Goal: Information Seeking & Learning: Check status

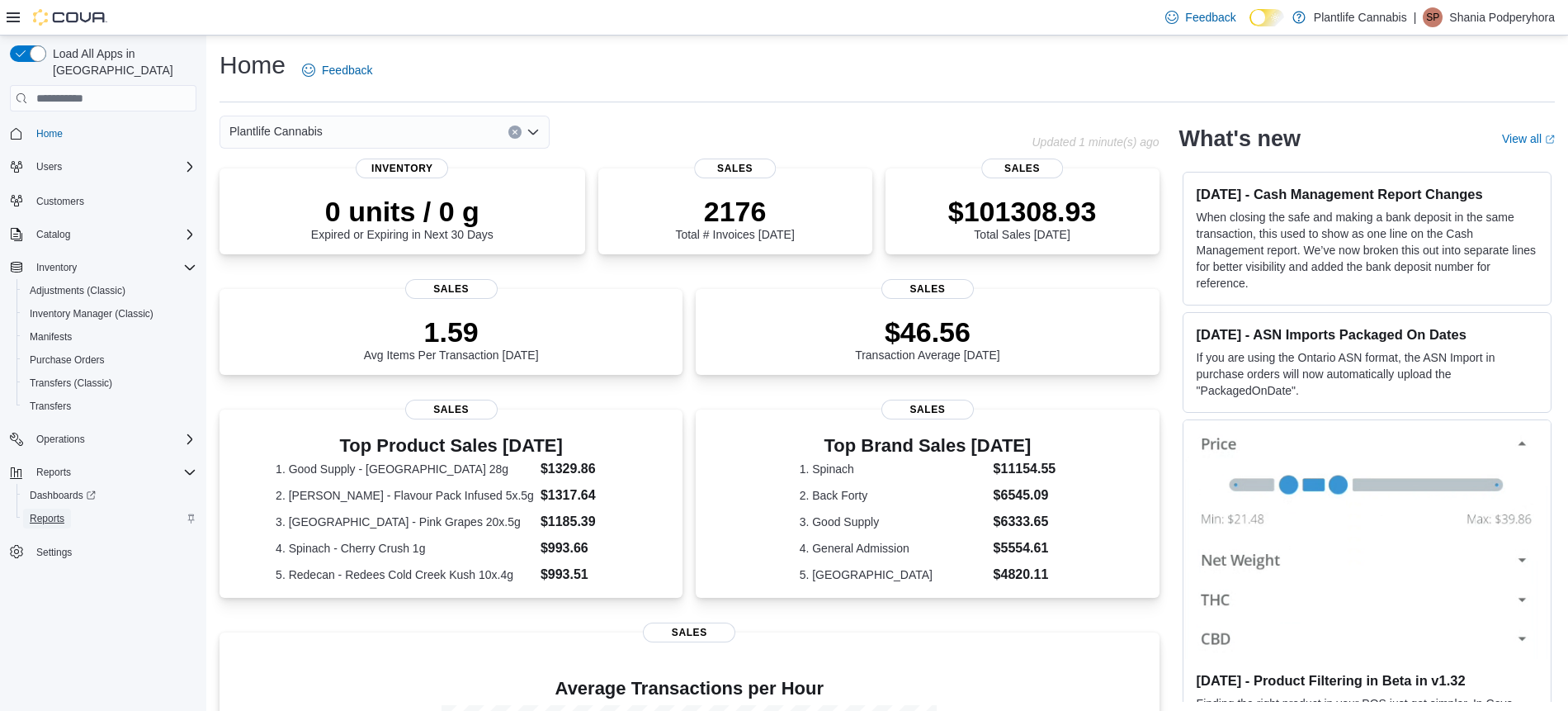
click at [51, 512] on span "Reports" at bounding box center [47, 518] width 35 height 13
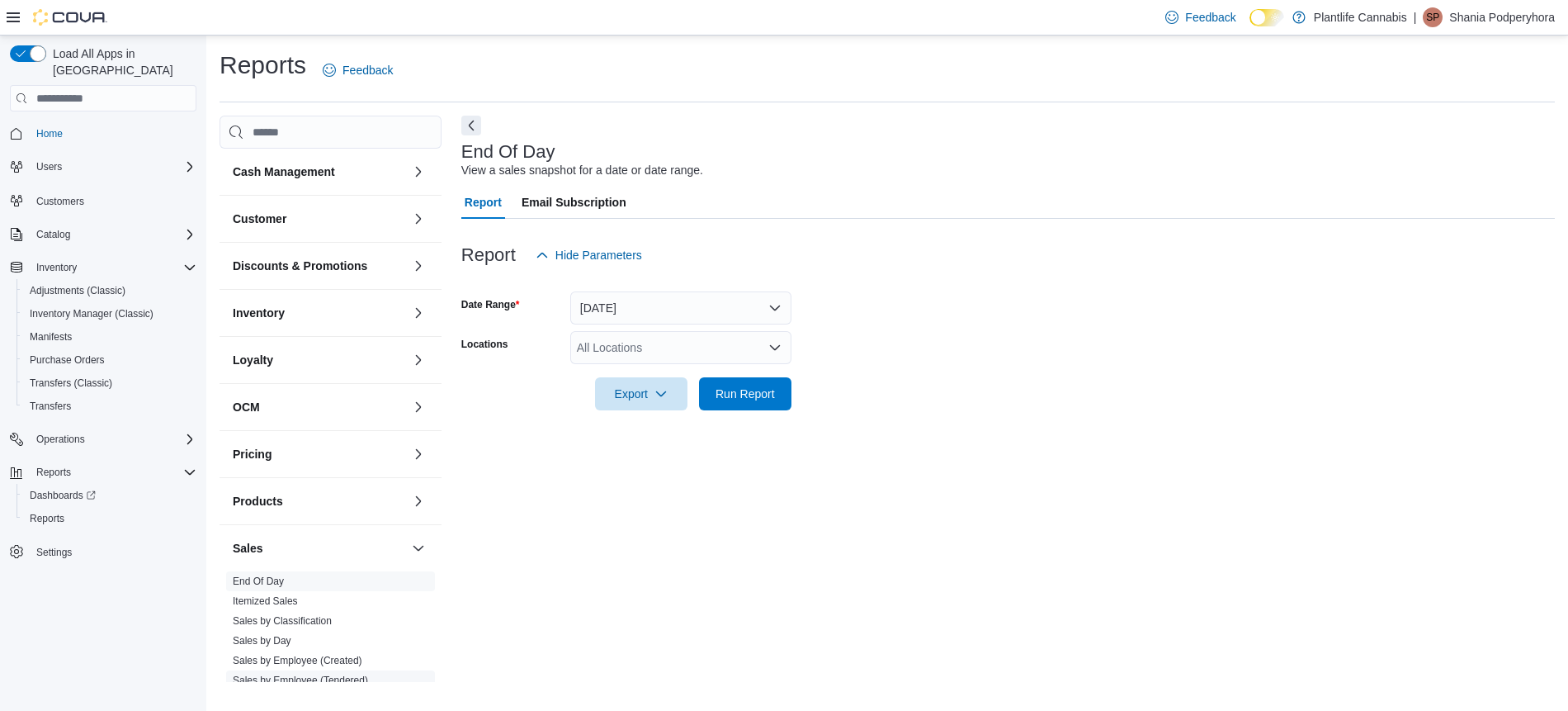
click at [341, 677] on link "Sales by Employee (Tendered)" at bounding box center [300, 681] width 136 height 12
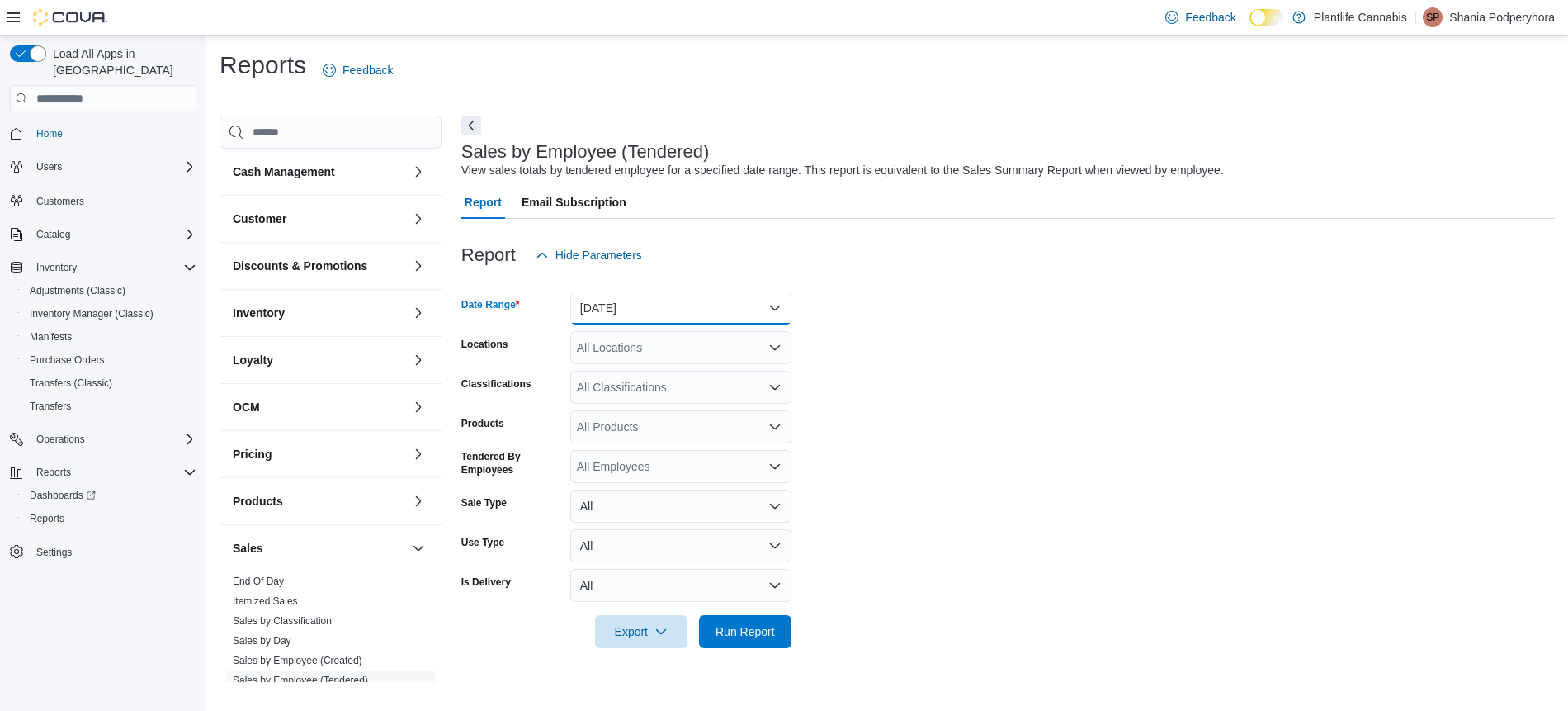
click at [682, 316] on button "[DATE]" at bounding box center [681, 308] width 221 height 33
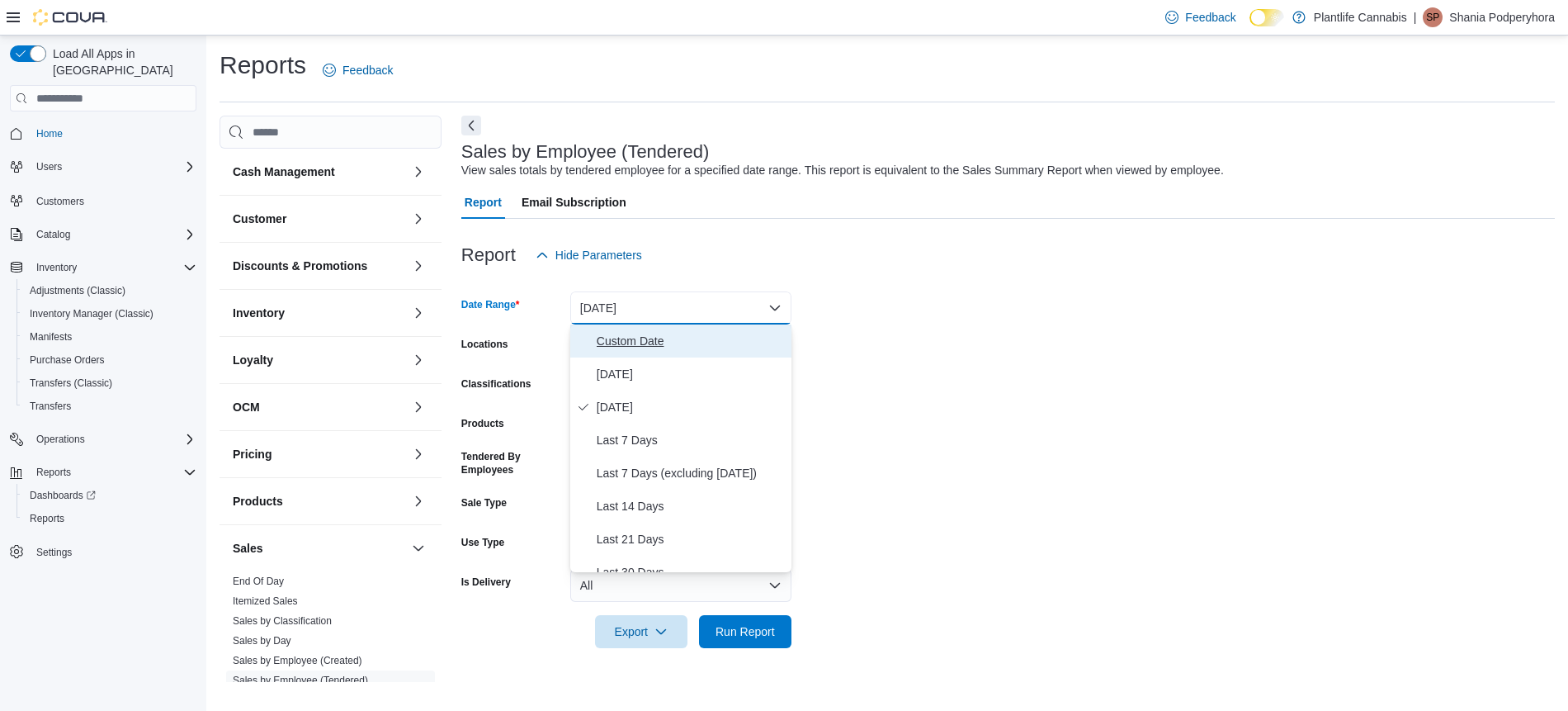
click at [685, 329] on button "Custom Date" at bounding box center [681, 341] width 221 height 33
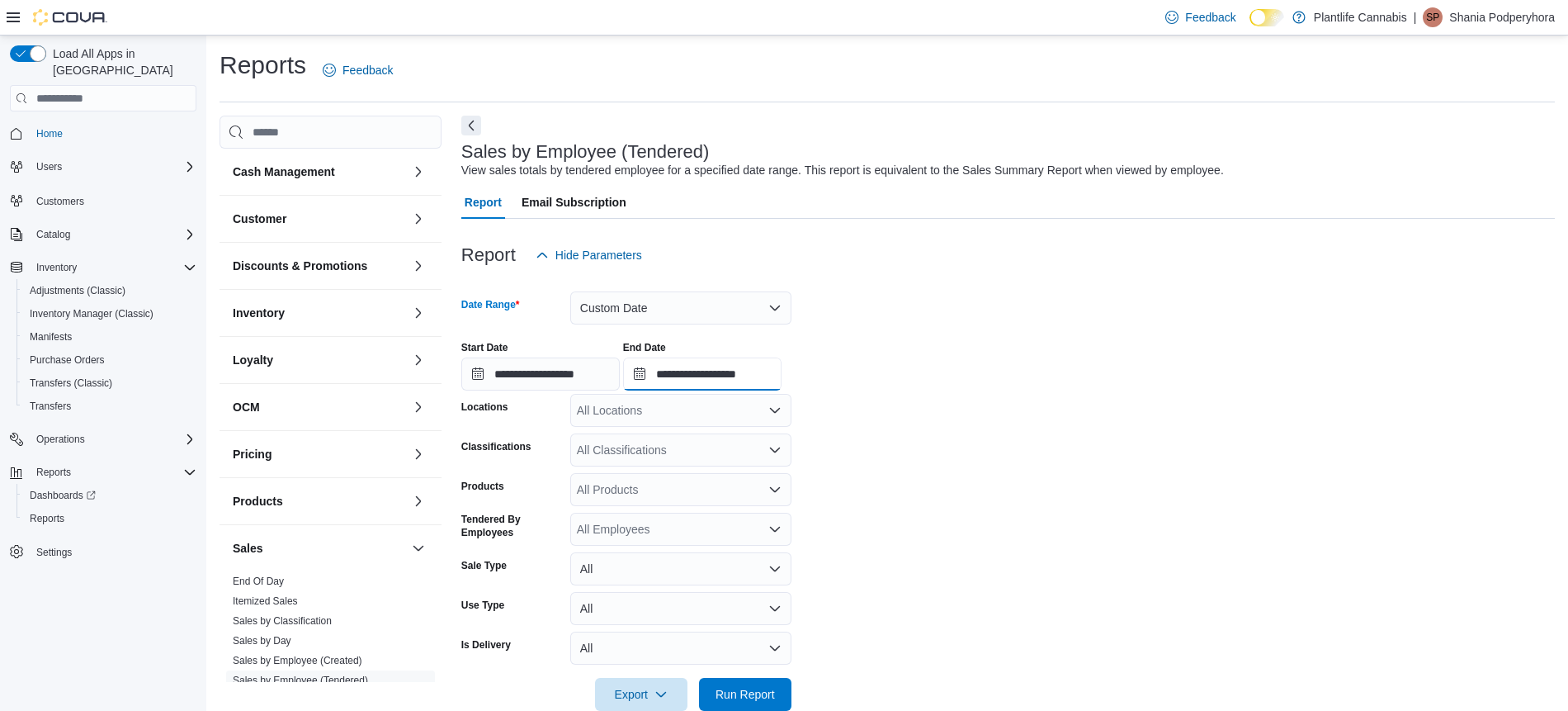
click at [750, 367] on input "**********" at bounding box center [702, 374] width 159 height 33
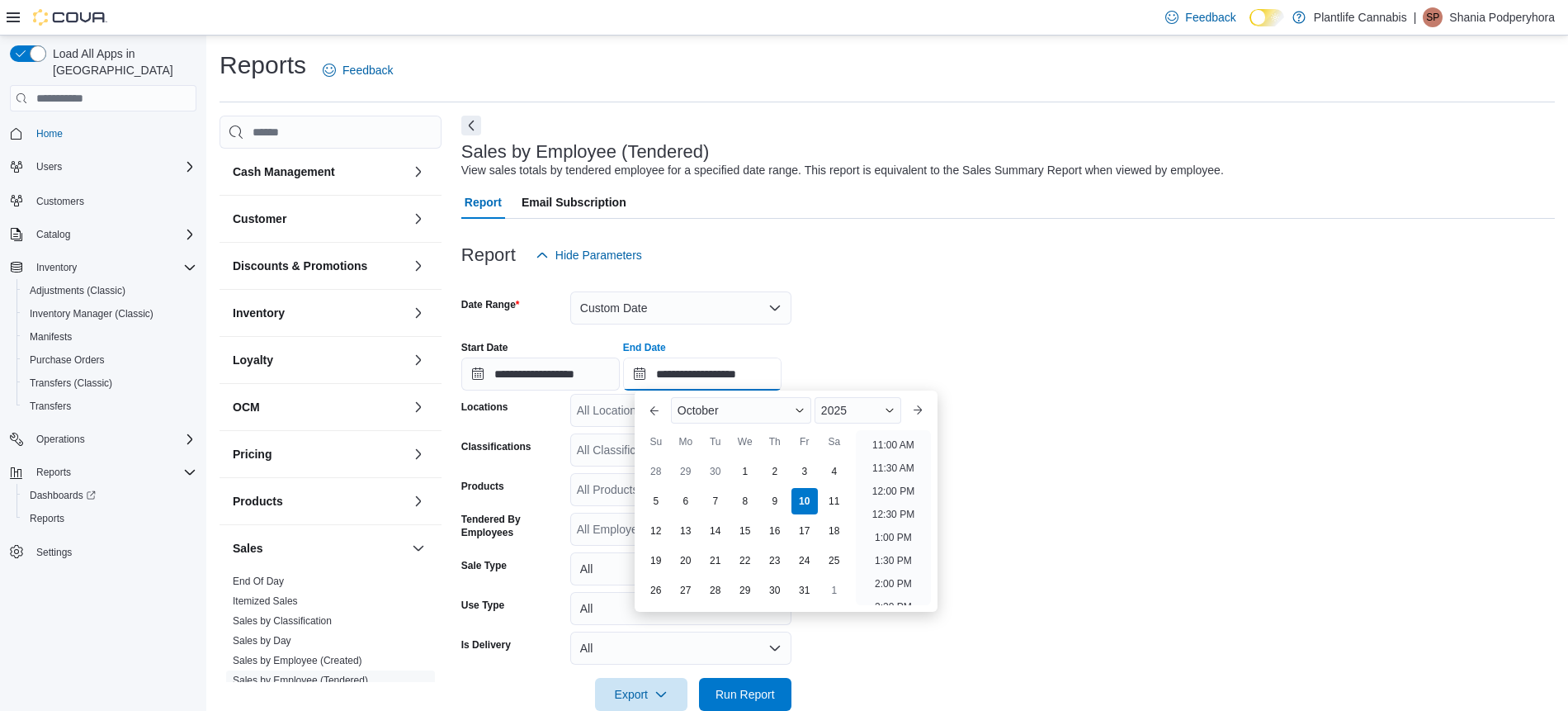
scroll to position [497, 0]
click at [892, 577] on li "1:30 PM" at bounding box center [893, 570] width 51 height 19
type input "**********"
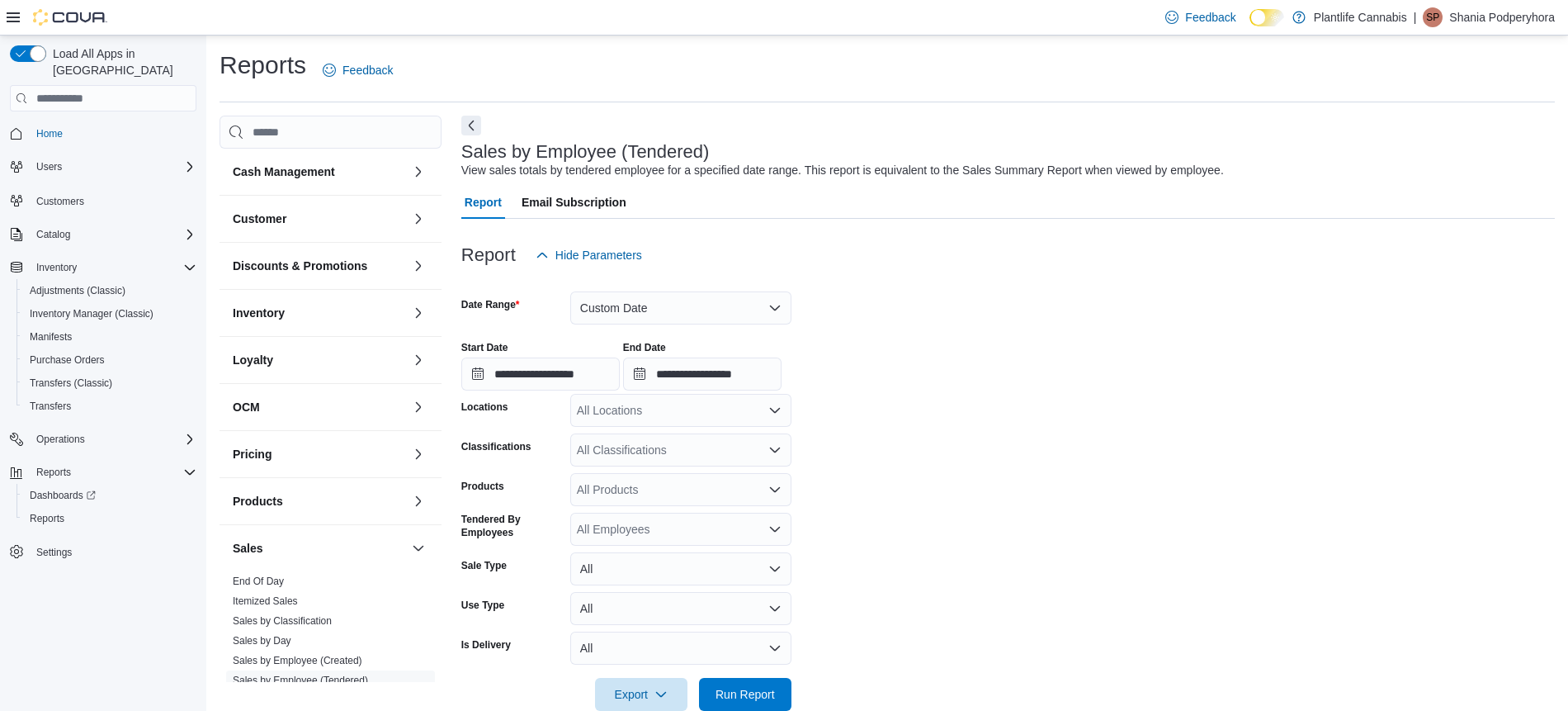
click at [654, 415] on div "All Locations" at bounding box center [681, 411] width 221 height 33
type input "***"
click at [668, 443] on span "Calgary - Shawnessy" at bounding box center [668, 439] width 109 height 17
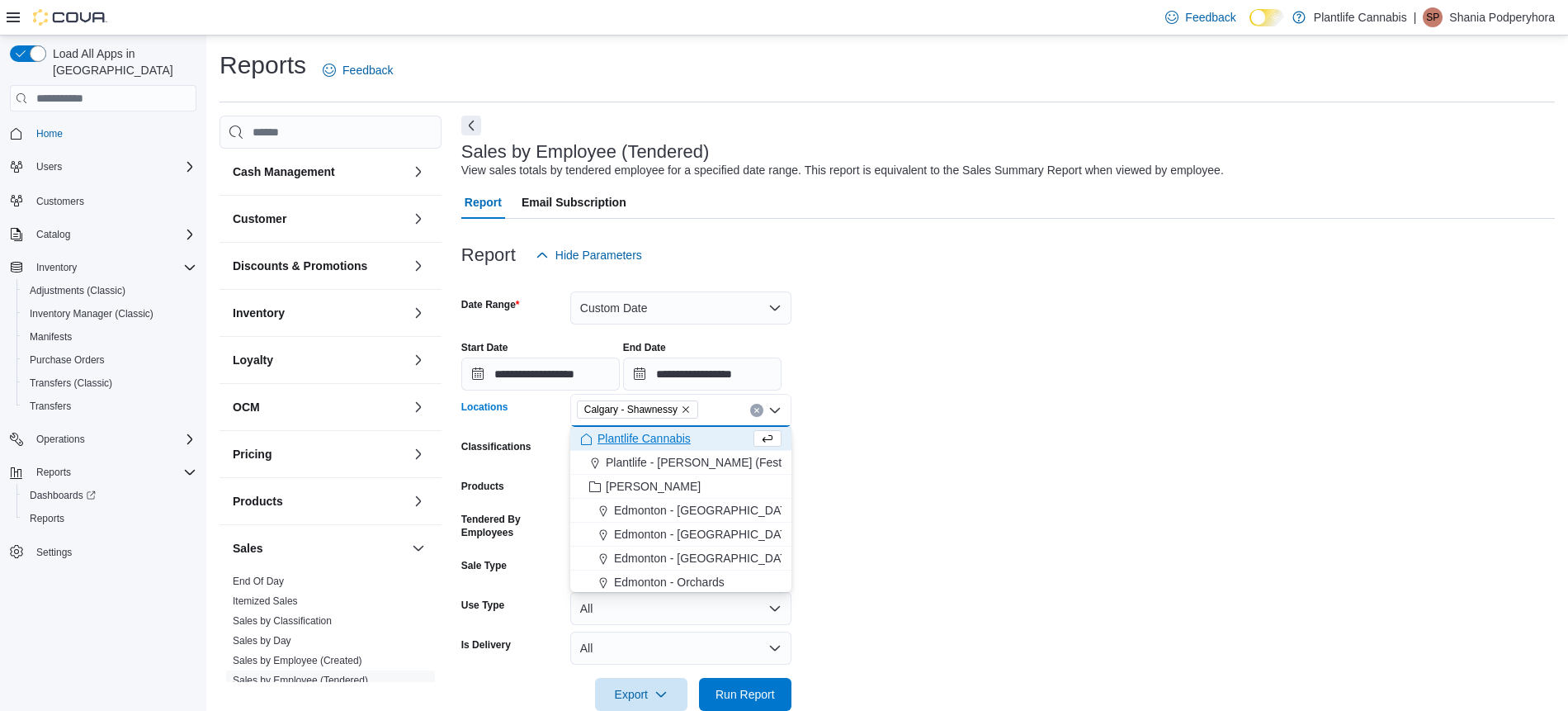
drag, startPoint x: 987, startPoint y: 464, endPoint x: 849, endPoint y: 633, distance: 218.2
click at [987, 464] on form "**********" at bounding box center [1008, 491] width 1094 height 440
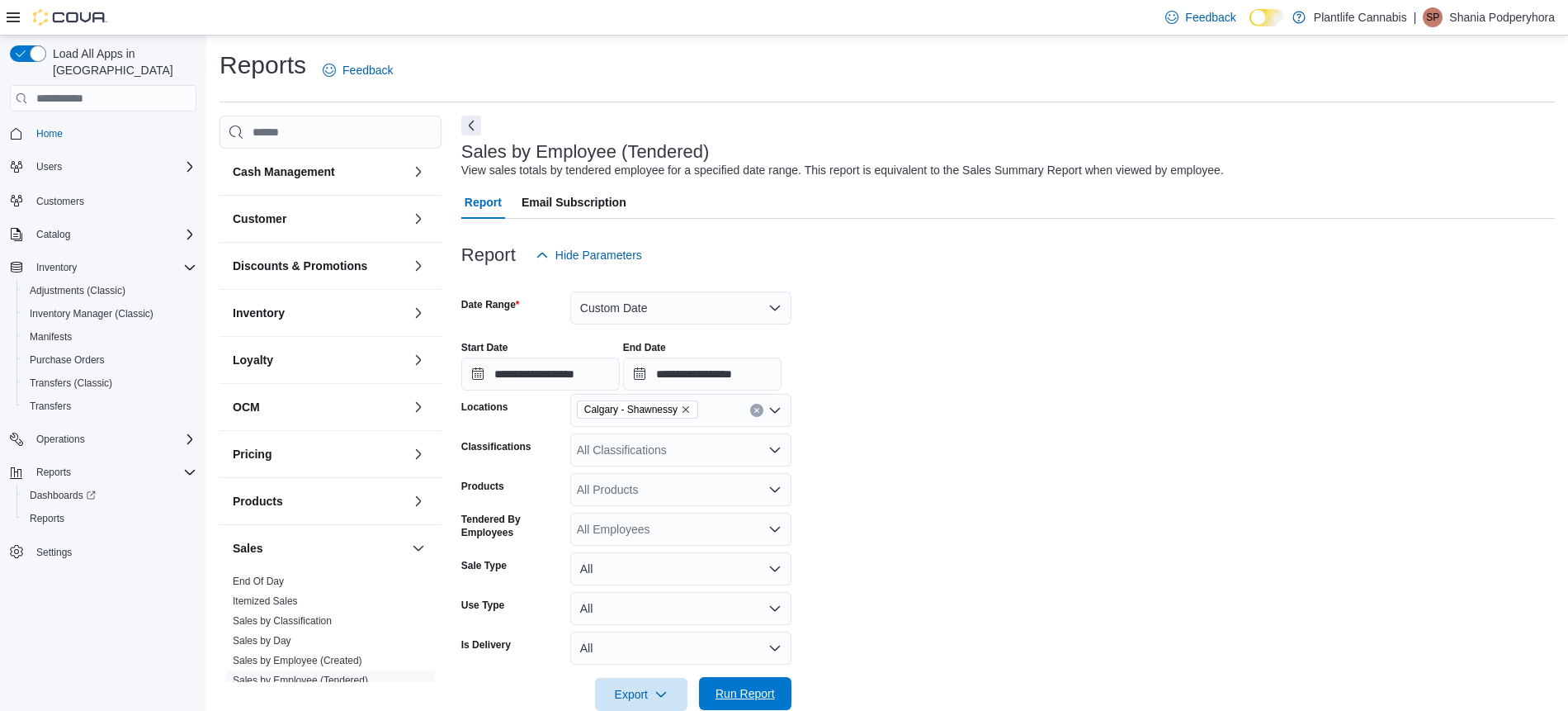
click at [772, 688] on span "Run Report" at bounding box center [745, 693] width 59 height 17
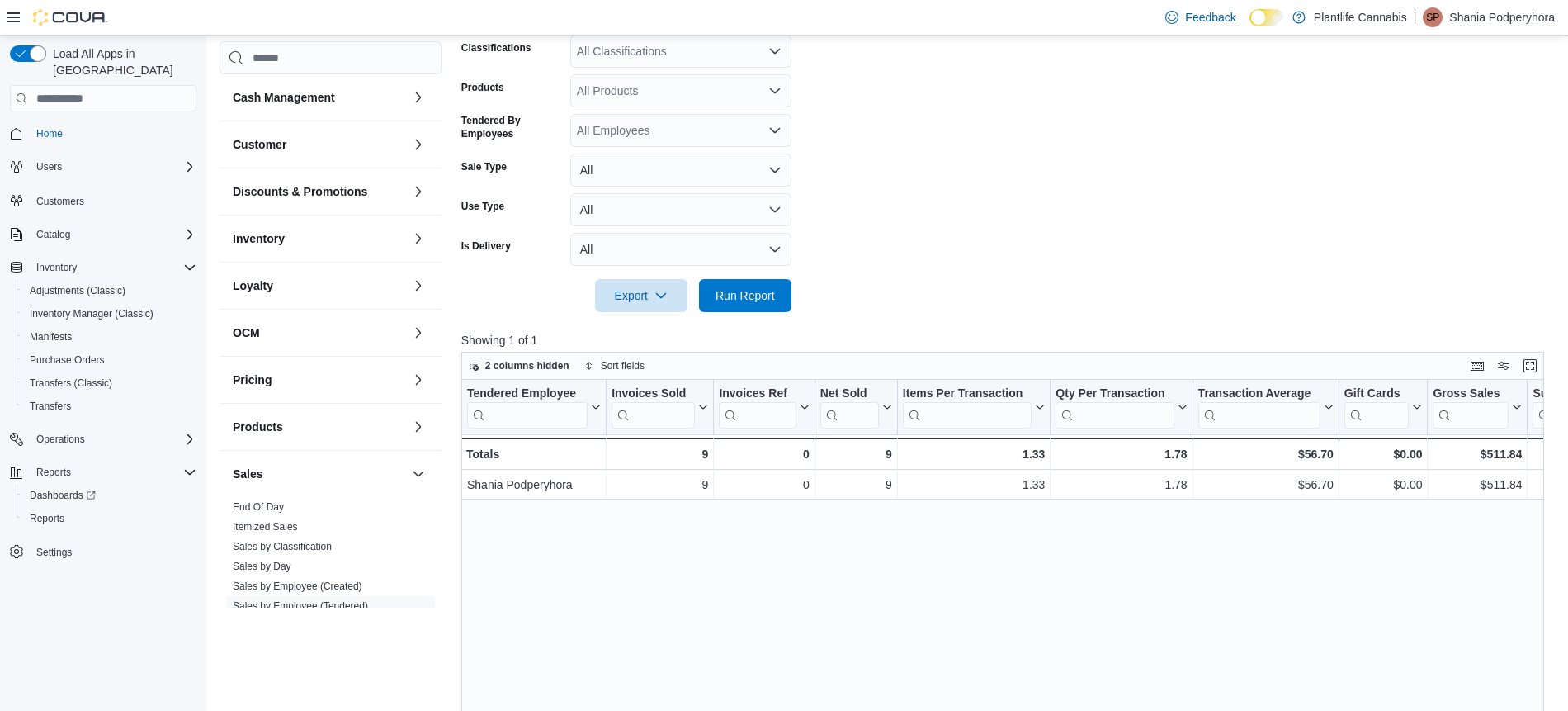
scroll to position [404, 0]
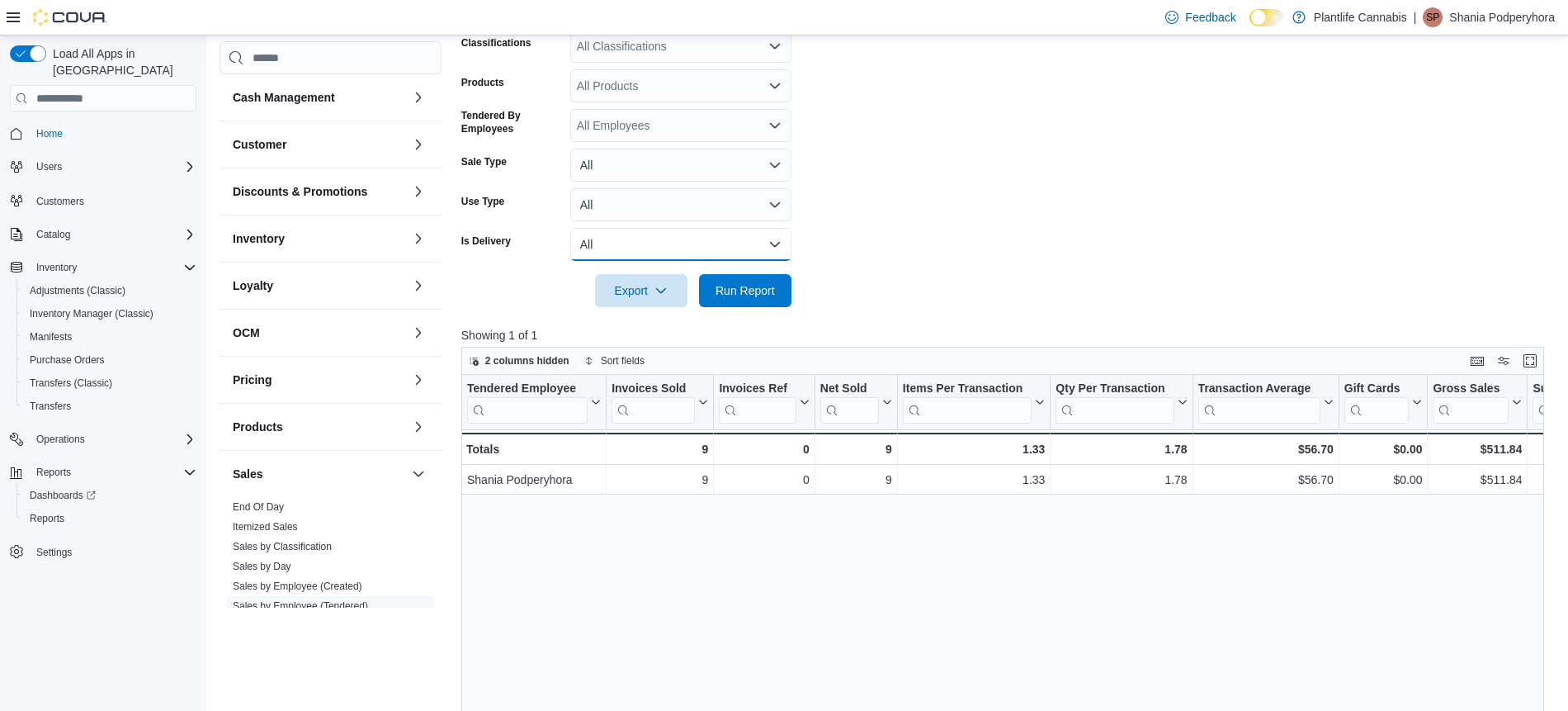
click at [767, 230] on button "All" at bounding box center [681, 245] width 221 height 33
click at [907, 207] on form "**********" at bounding box center [1008, 89] width 1094 height 440
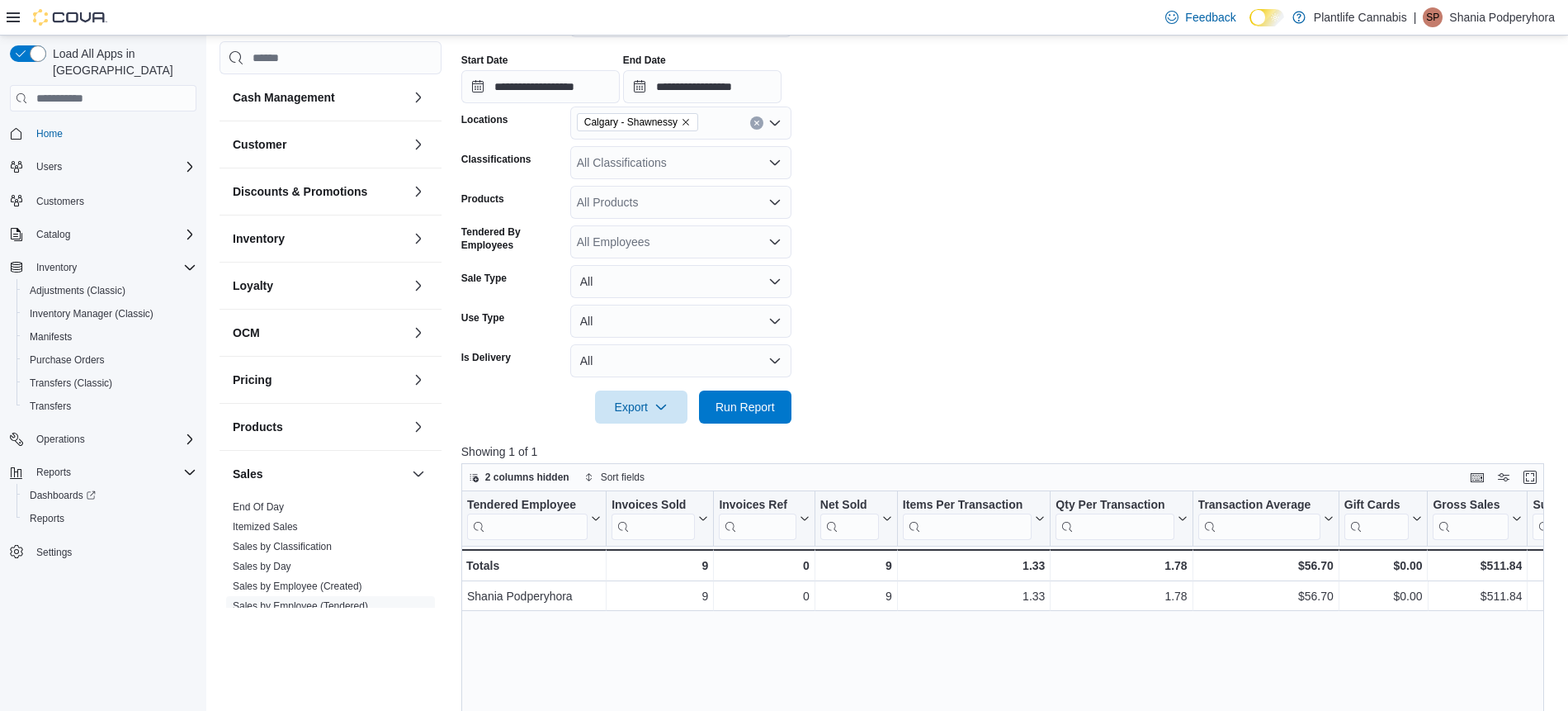
scroll to position [259, 0]
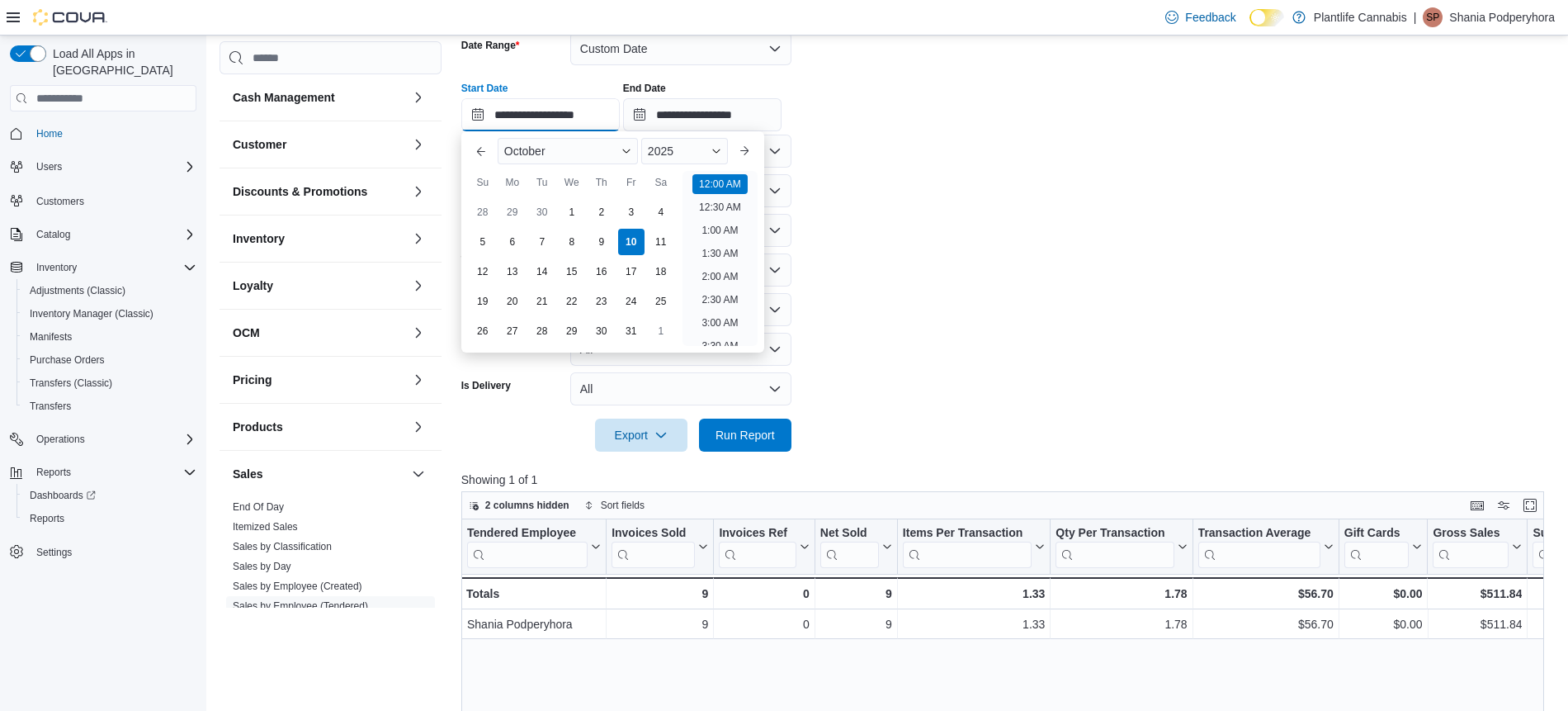
click at [560, 115] on input "**********" at bounding box center [541, 114] width 159 height 33
click at [724, 242] on li "1:30 PM" at bounding box center [720, 242] width 51 height 19
type input "**********"
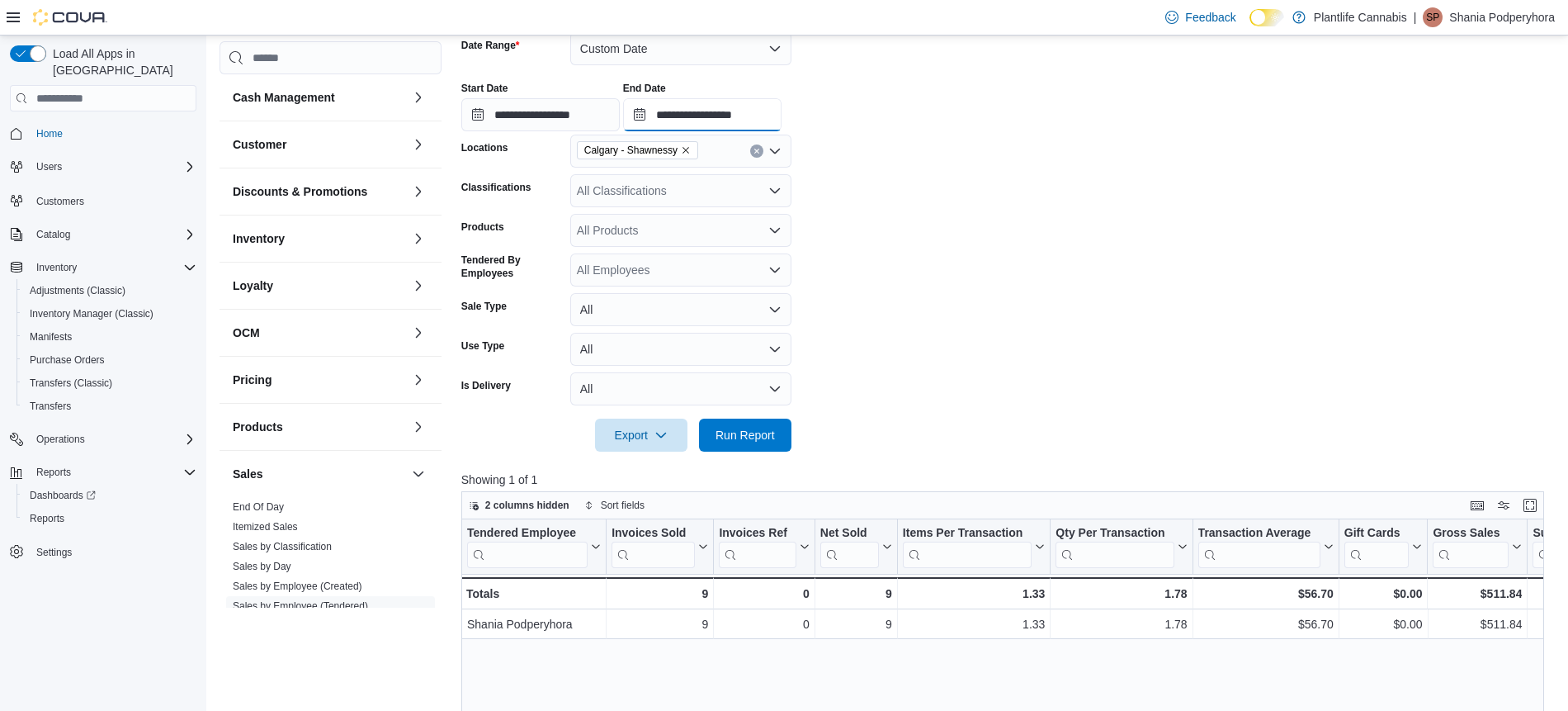
click at [736, 113] on input "**********" at bounding box center [702, 114] width 159 height 33
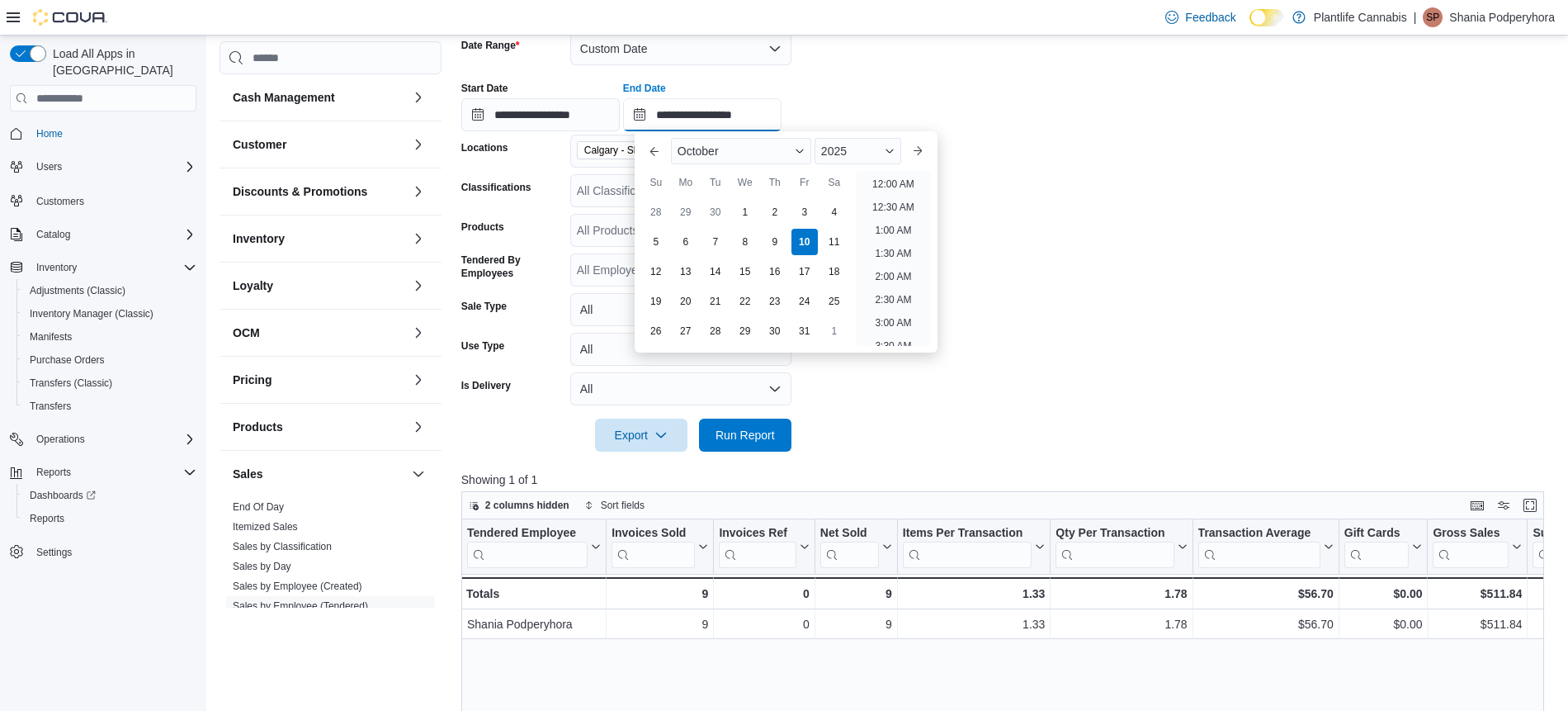
scroll to position [675, 0]
click at [891, 299] on li "5:00 PM" at bounding box center [893, 294] width 51 height 19
type input "**********"
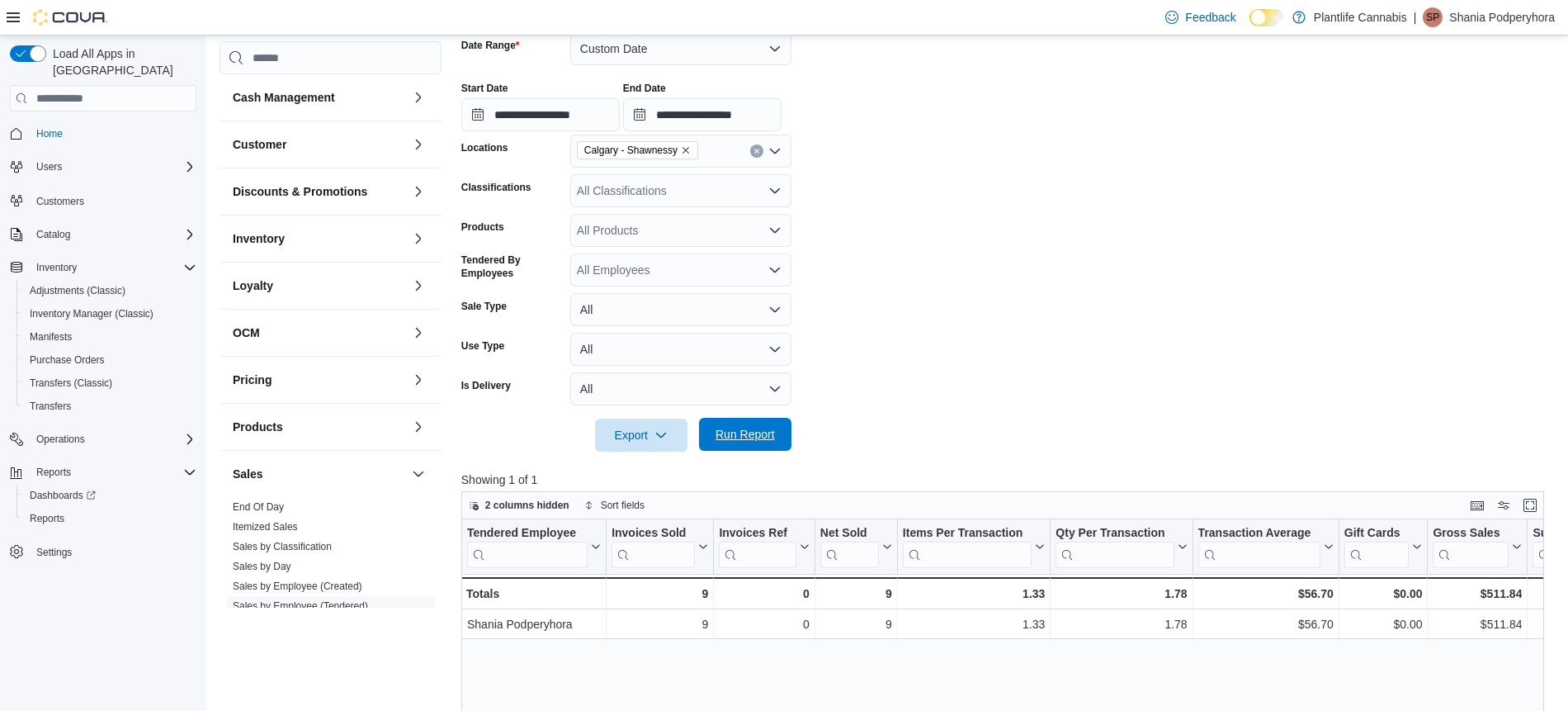
click at [732, 446] on span "Run Report" at bounding box center [745, 434] width 73 height 33
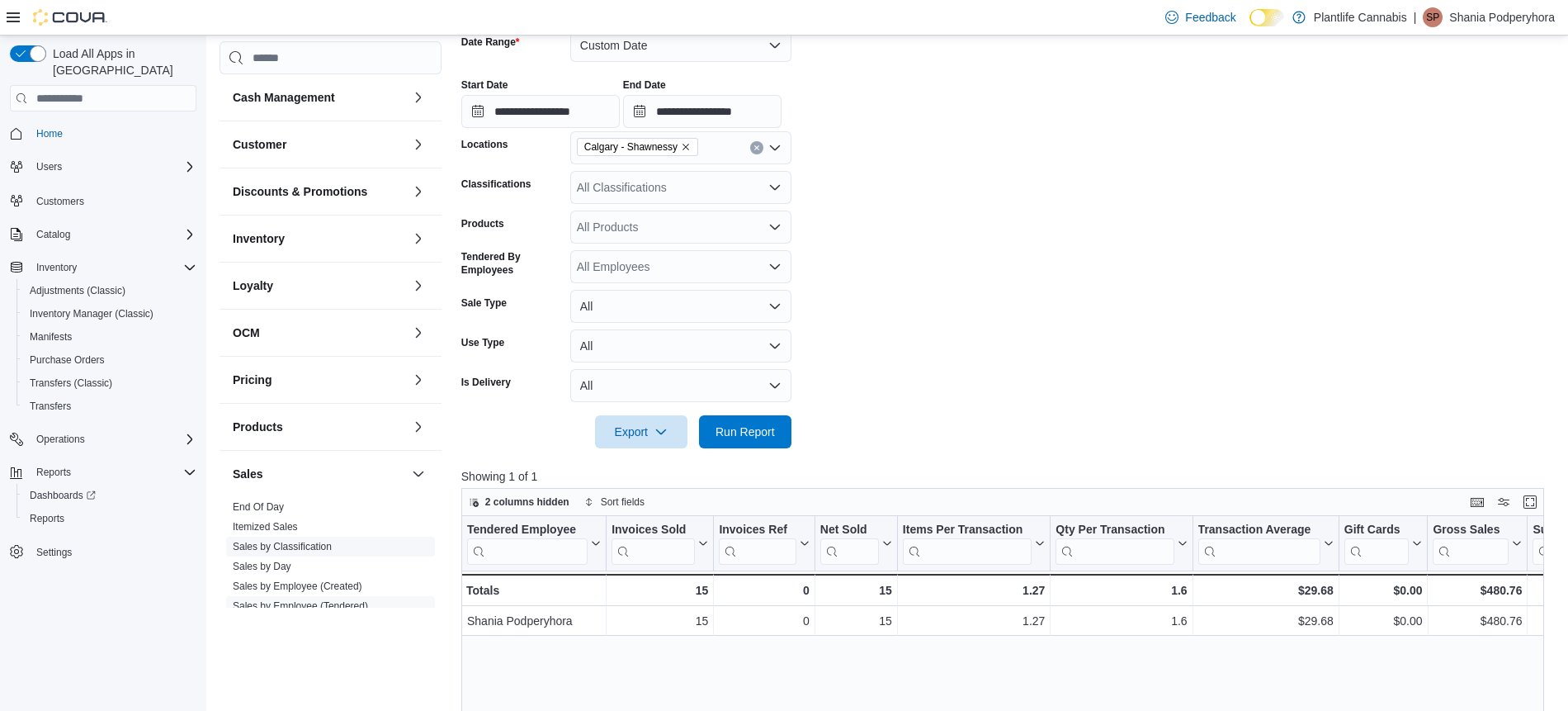
click at [322, 546] on link "Sales by Classification" at bounding box center [281, 547] width 99 height 12
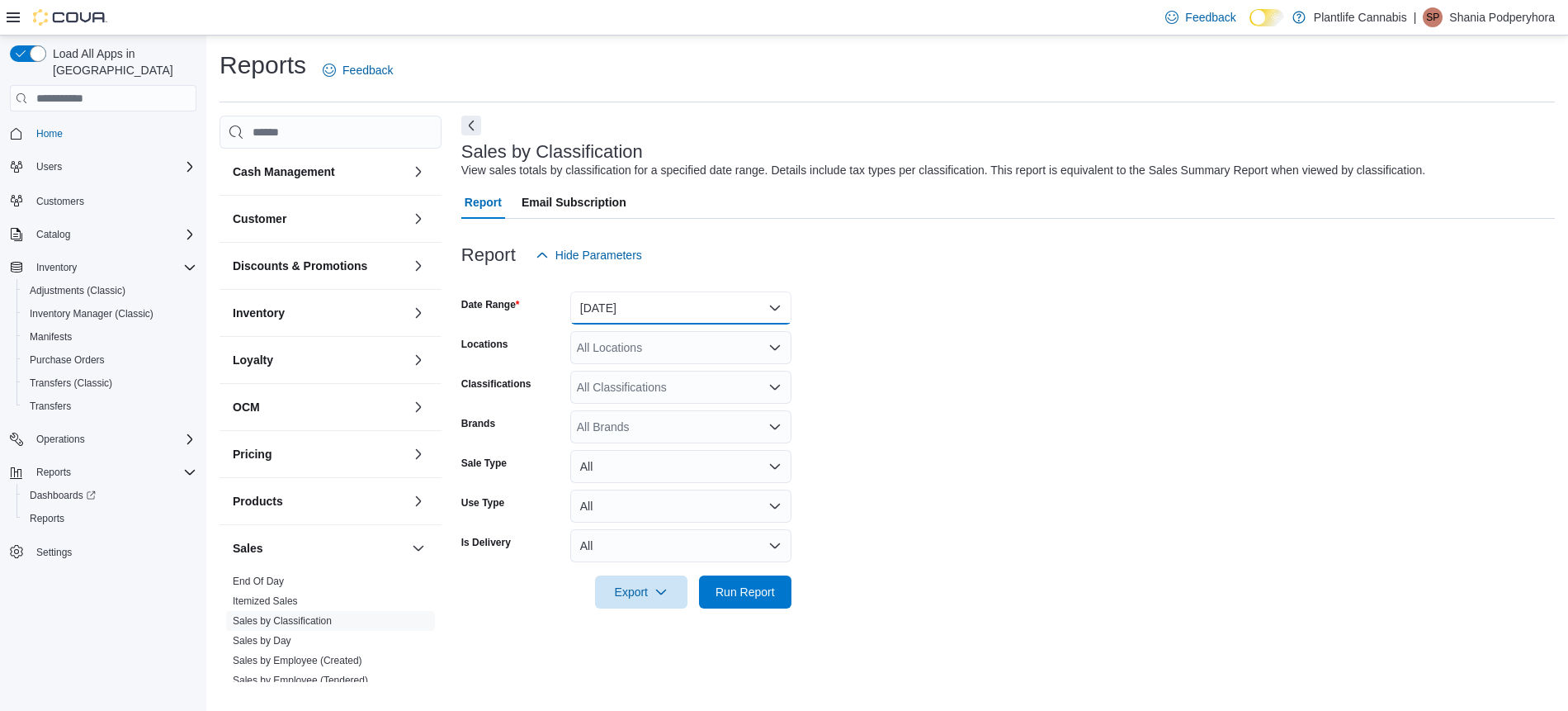
click at [630, 306] on button "[DATE]" at bounding box center [681, 308] width 221 height 33
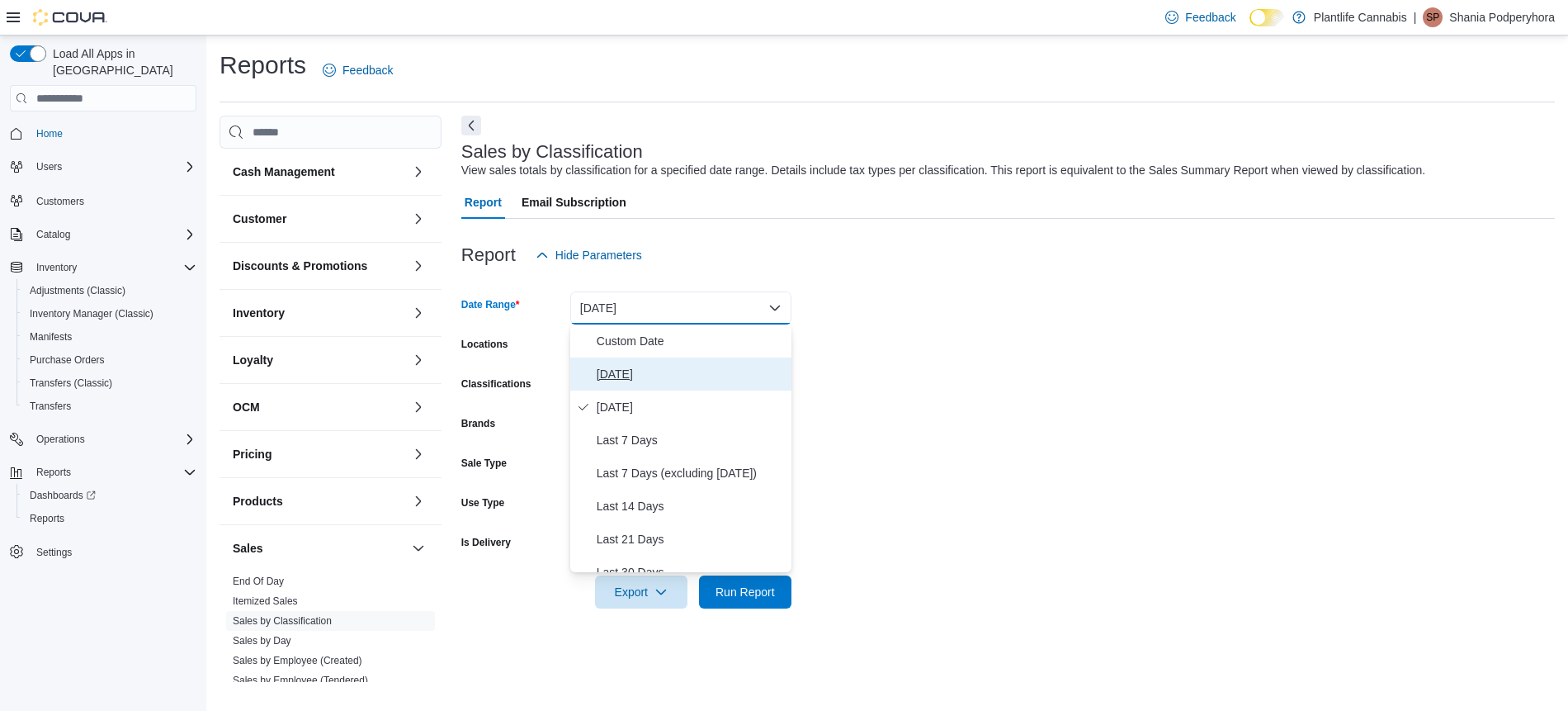
click at [625, 365] on span "[DATE]" at bounding box center [690, 373] width 188 height 19
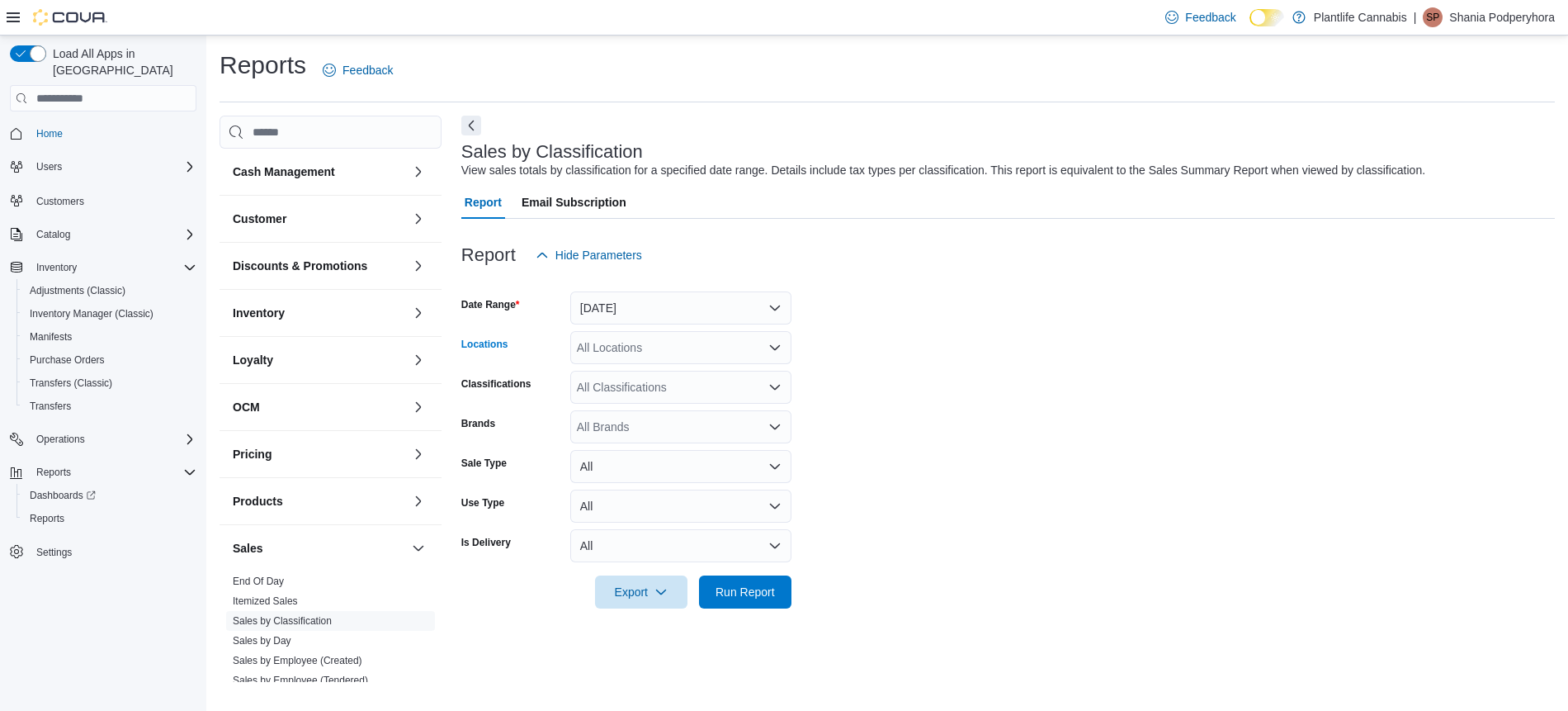
click at [633, 341] on div "All Locations" at bounding box center [681, 348] width 221 height 33
type input "***"
click at [659, 372] on span "Calgary - Shawnessy" at bounding box center [668, 376] width 109 height 17
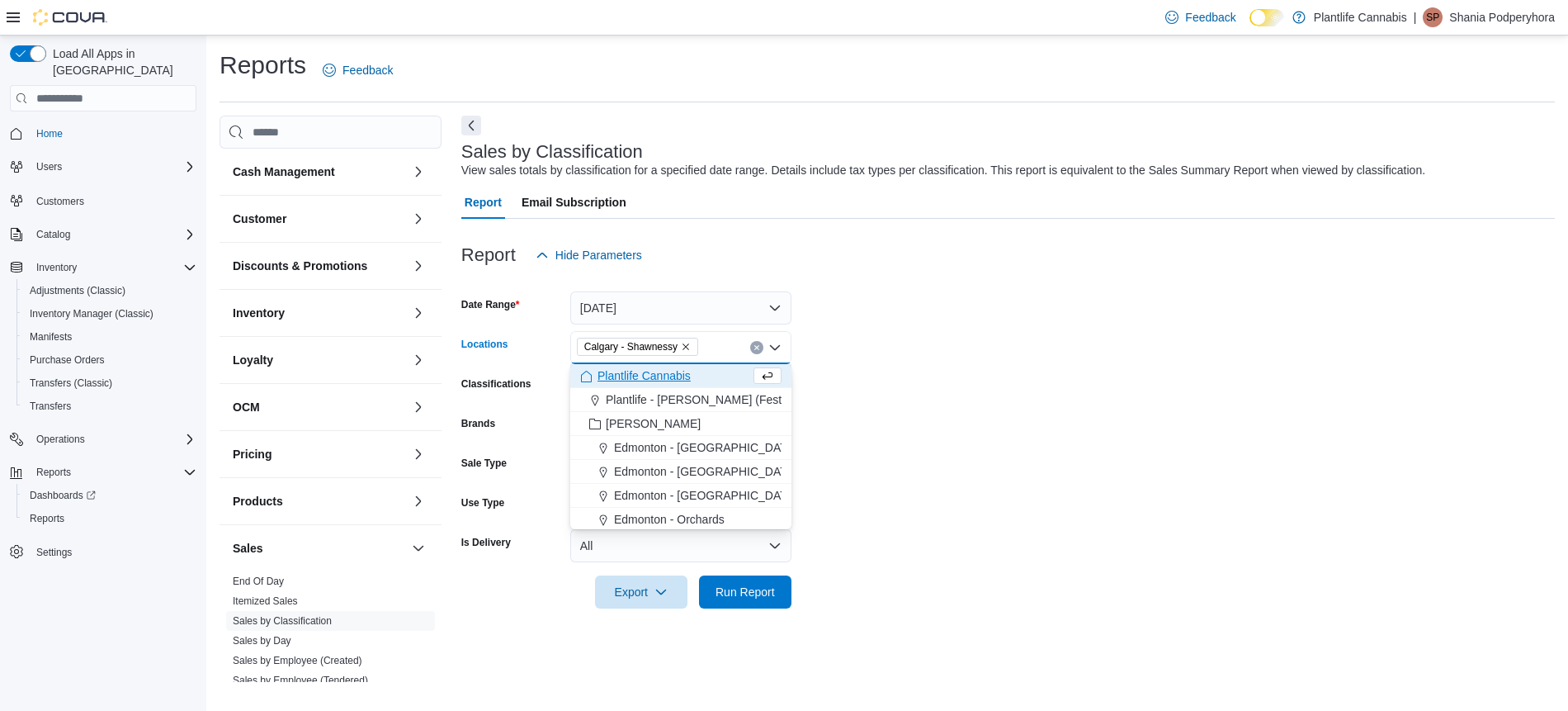
click at [916, 405] on form "Date Range [DATE] Locations [GEOGRAPHIC_DATA] - [GEOGRAPHIC_DATA] Combo box. Se…" at bounding box center [1008, 440] width 1094 height 337
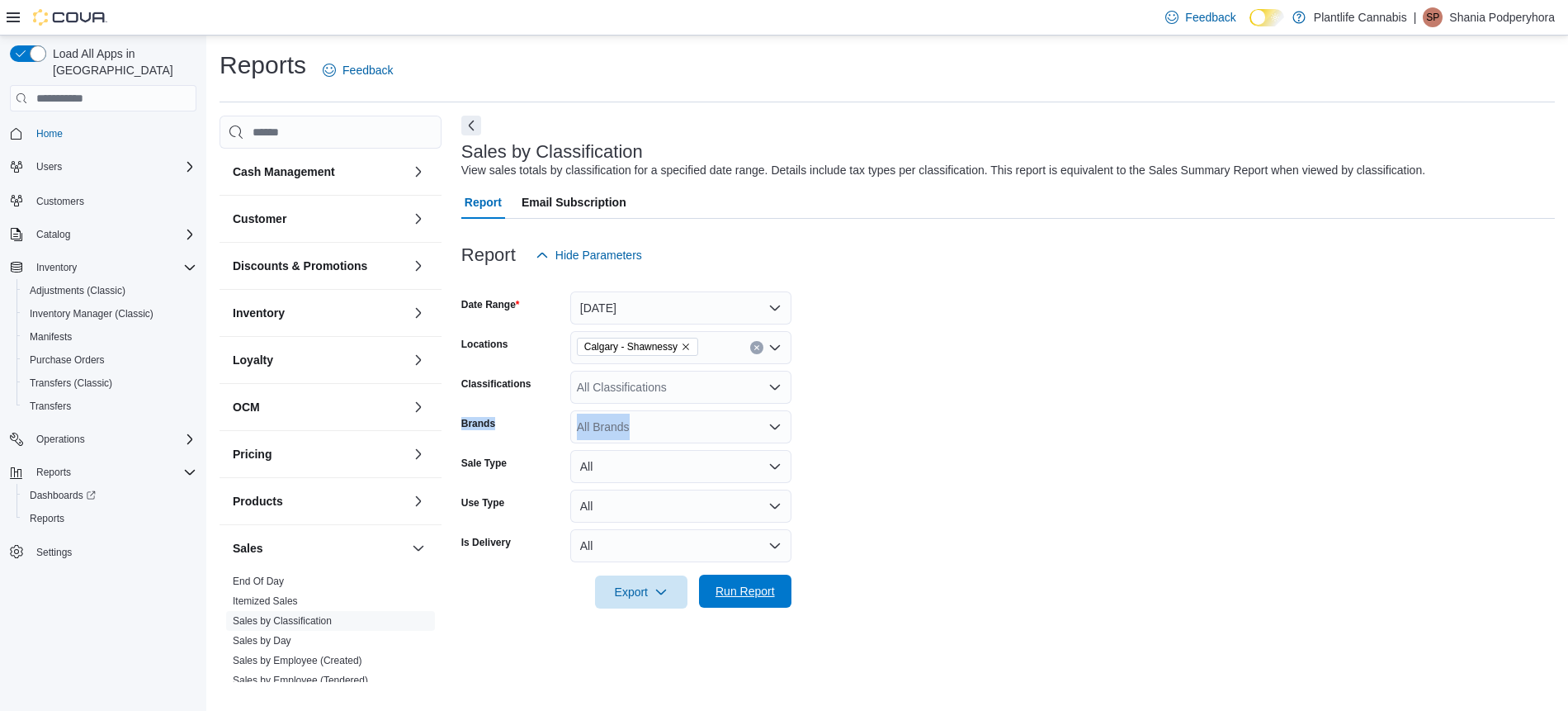
click at [759, 591] on span "Run Report" at bounding box center [745, 591] width 59 height 17
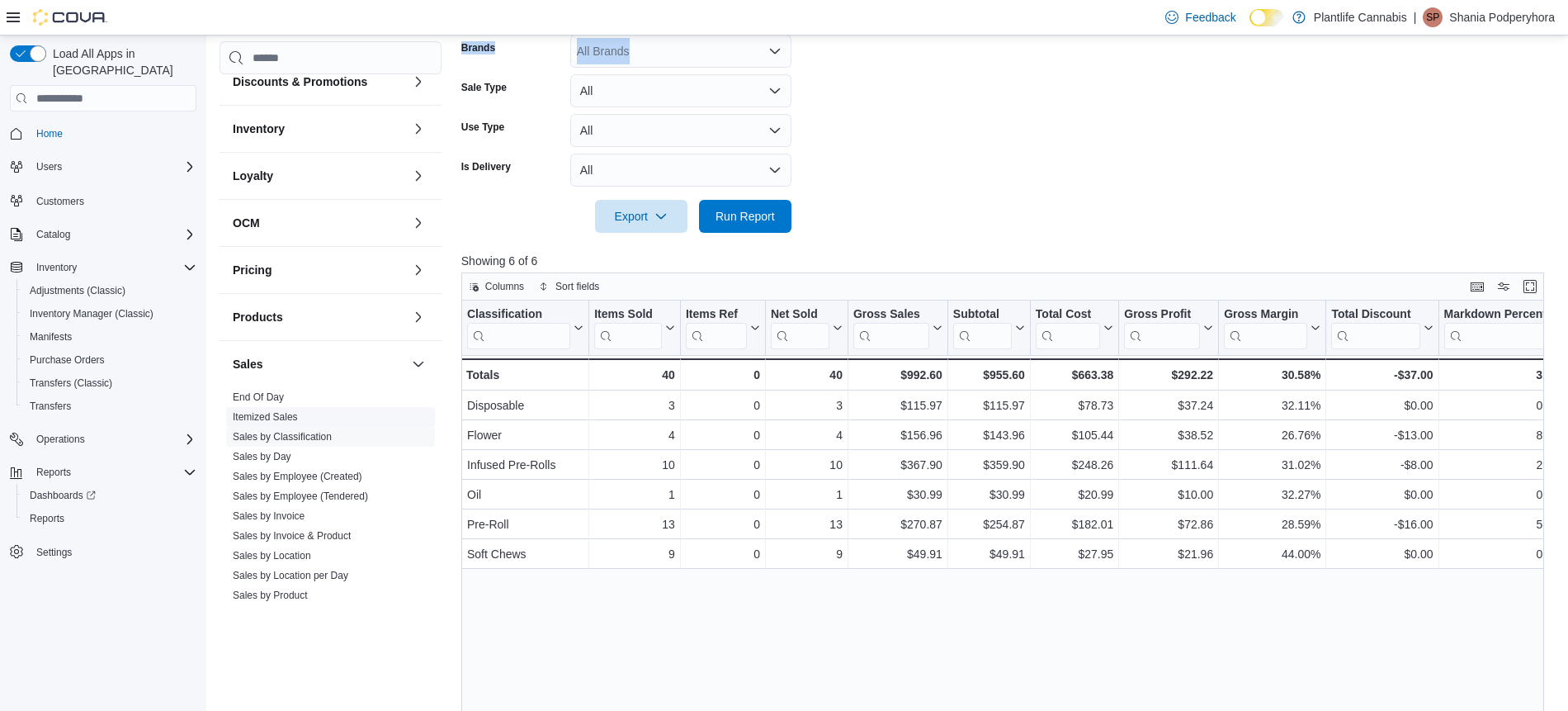
scroll to position [112, 0]
click at [295, 512] on link "Sales by Invoice" at bounding box center [269, 514] width 72 height 12
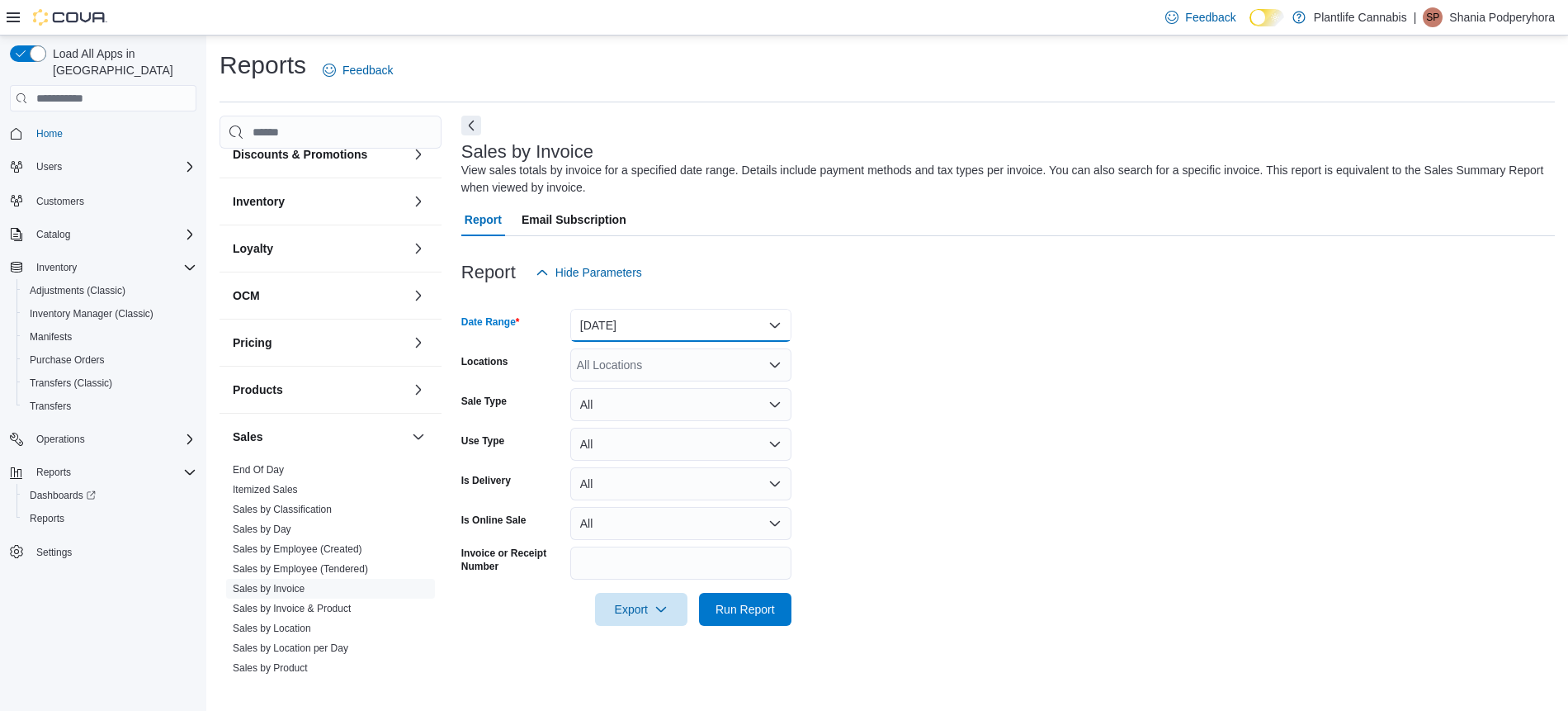
click at [679, 327] on button "[DATE]" at bounding box center [681, 325] width 221 height 33
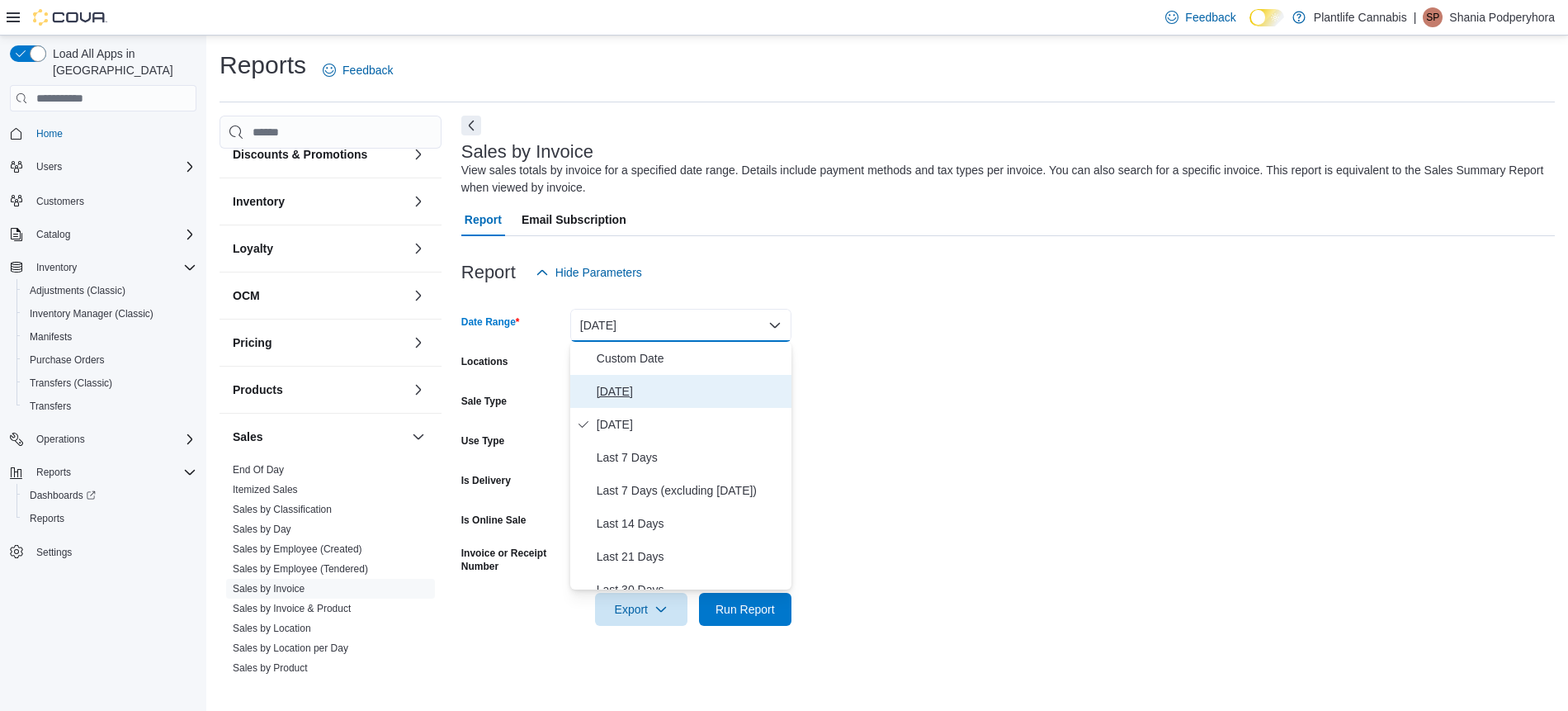
click at [596, 391] on span "[DATE]" at bounding box center [690, 391] width 188 height 19
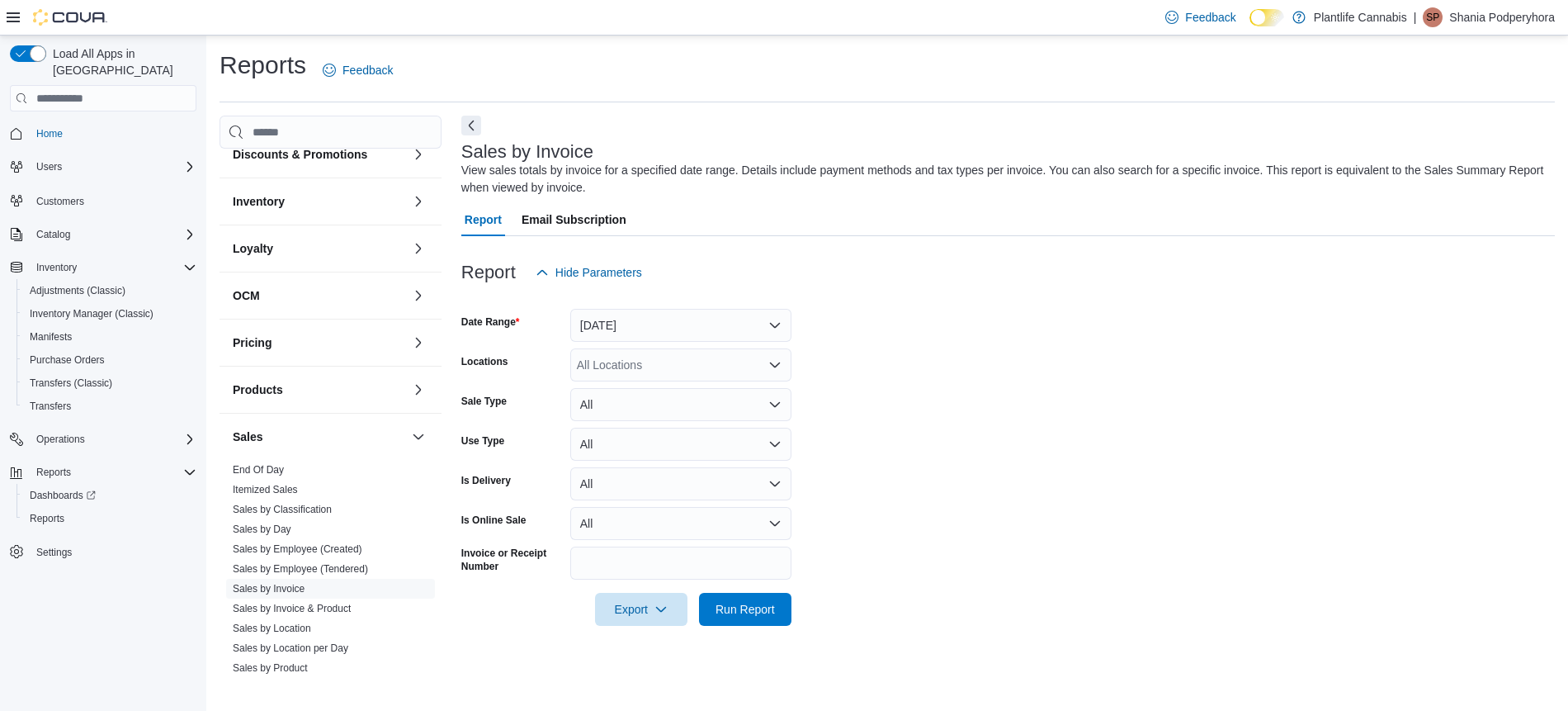
click at [620, 363] on div "All Locations" at bounding box center [681, 365] width 221 height 33
type input "***"
click at [628, 391] on span "Calgary - Shawnessy" at bounding box center [668, 393] width 109 height 17
drag, startPoint x: 1119, startPoint y: 402, endPoint x: 817, endPoint y: 603, distance: 362.8
click at [1119, 402] on form "Date Range [DATE] Locations [GEOGRAPHIC_DATA] - [GEOGRAPHIC_DATA] Sale Type All…" at bounding box center [1008, 457] width 1094 height 337
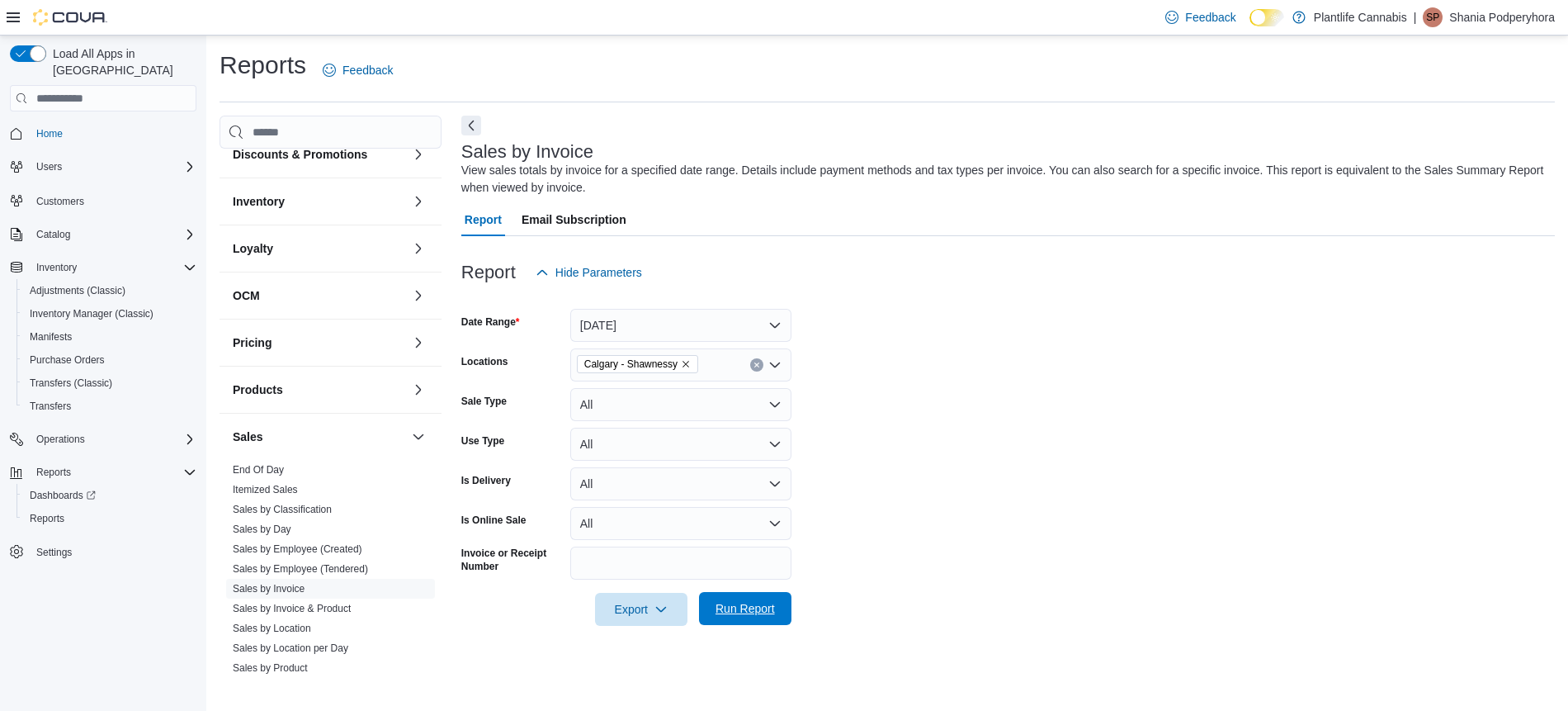
click at [766, 605] on span "Run Report" at bounding box center [745, 609] width 59 height 17
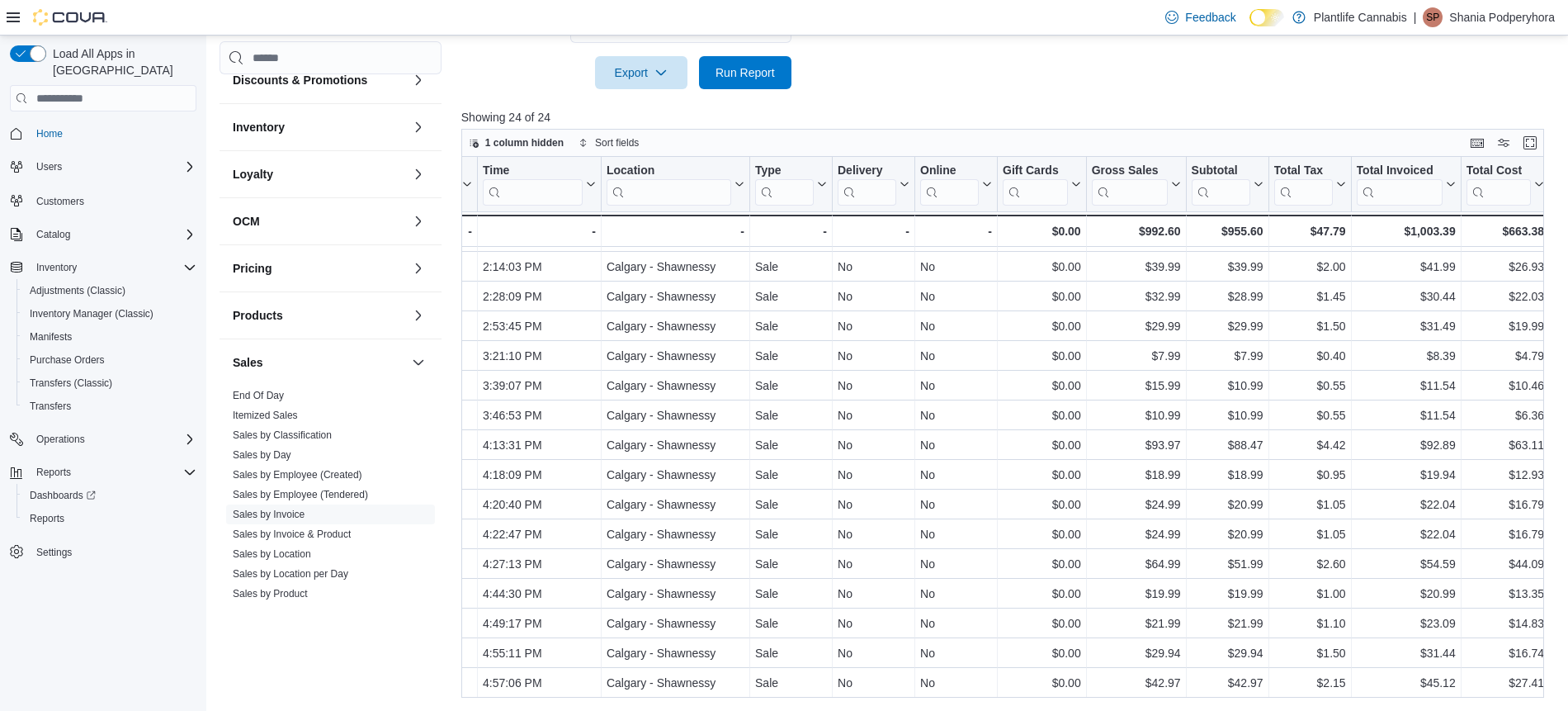
scroll to position [262, 0]
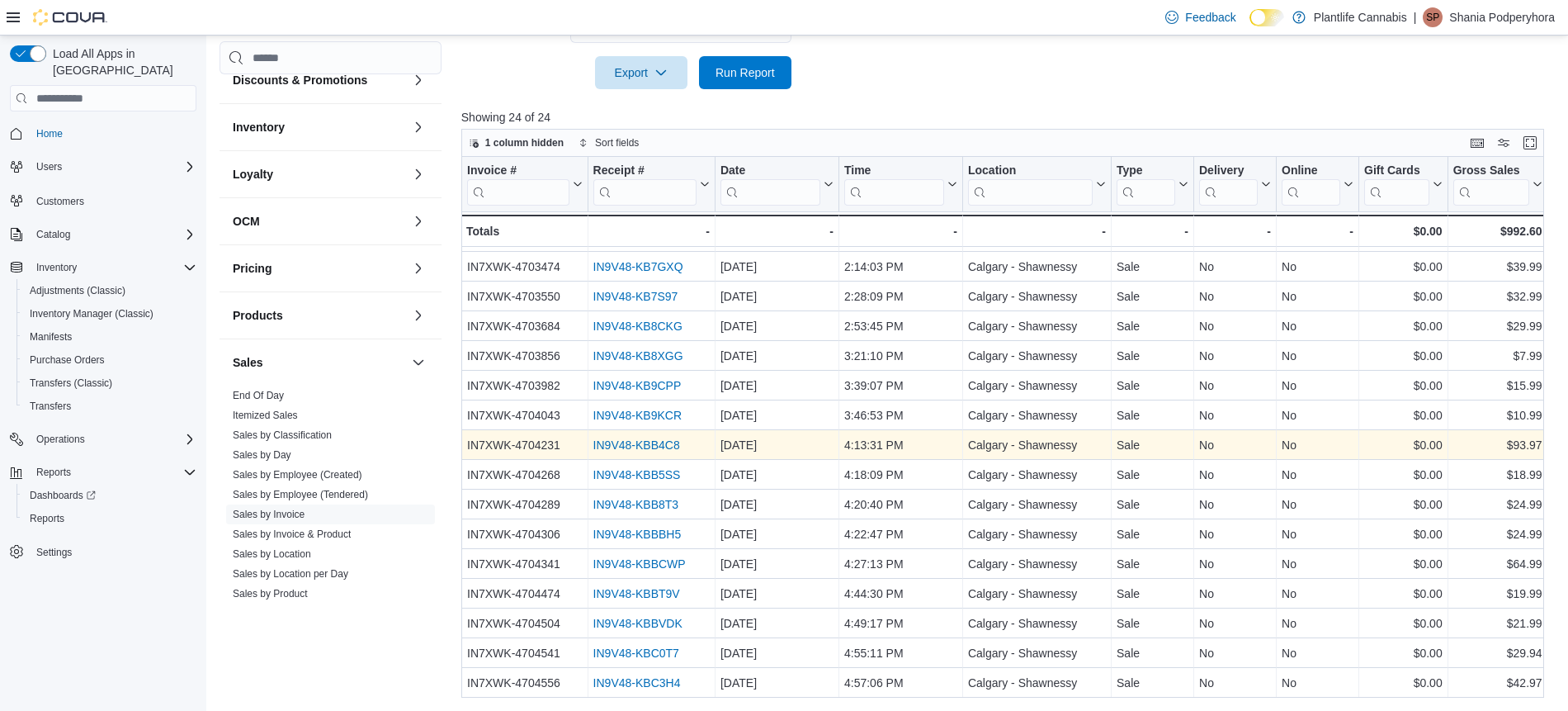
click at [615, 440] on link "IN9V48-KBB4C8" at bounding box center [636, 445] width 87 height 13
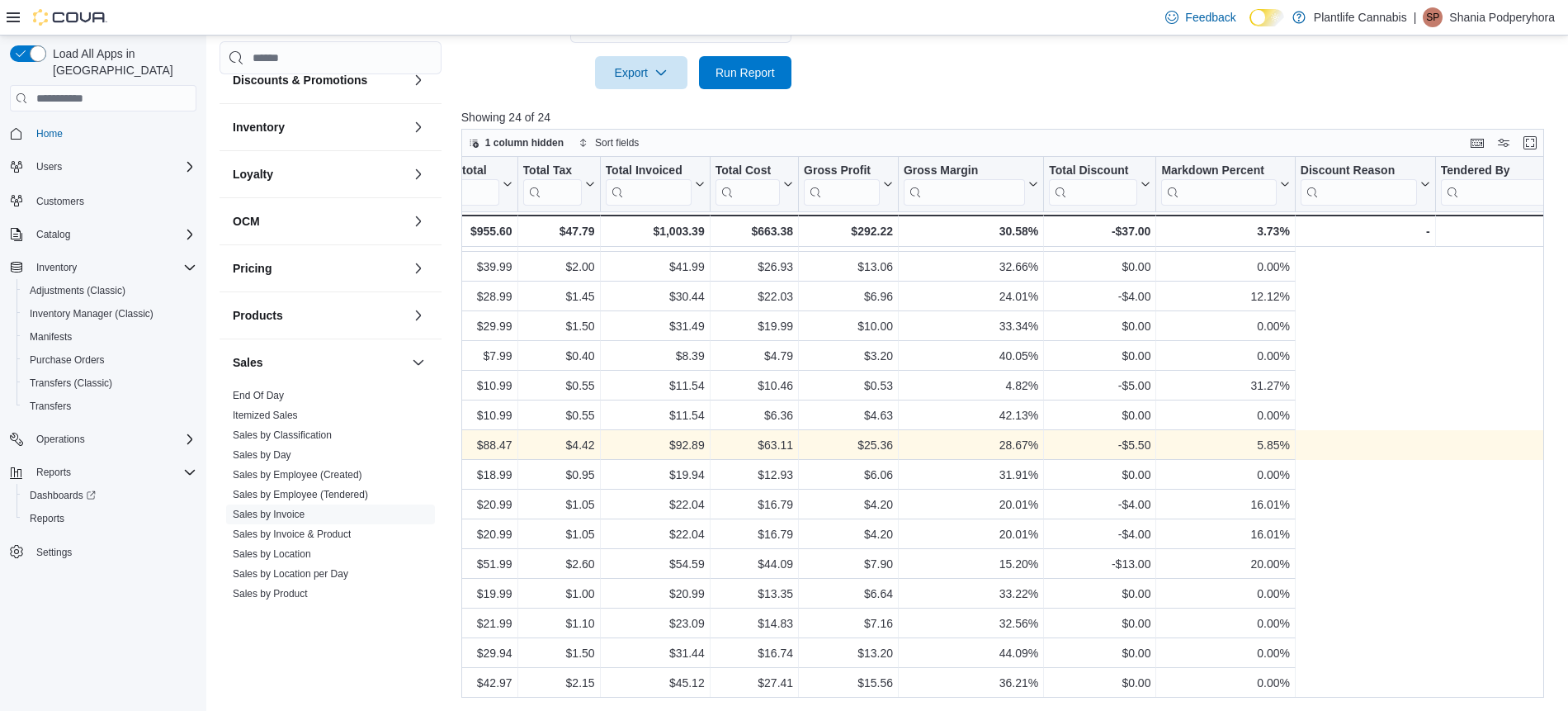
scroll to position [262, 510]
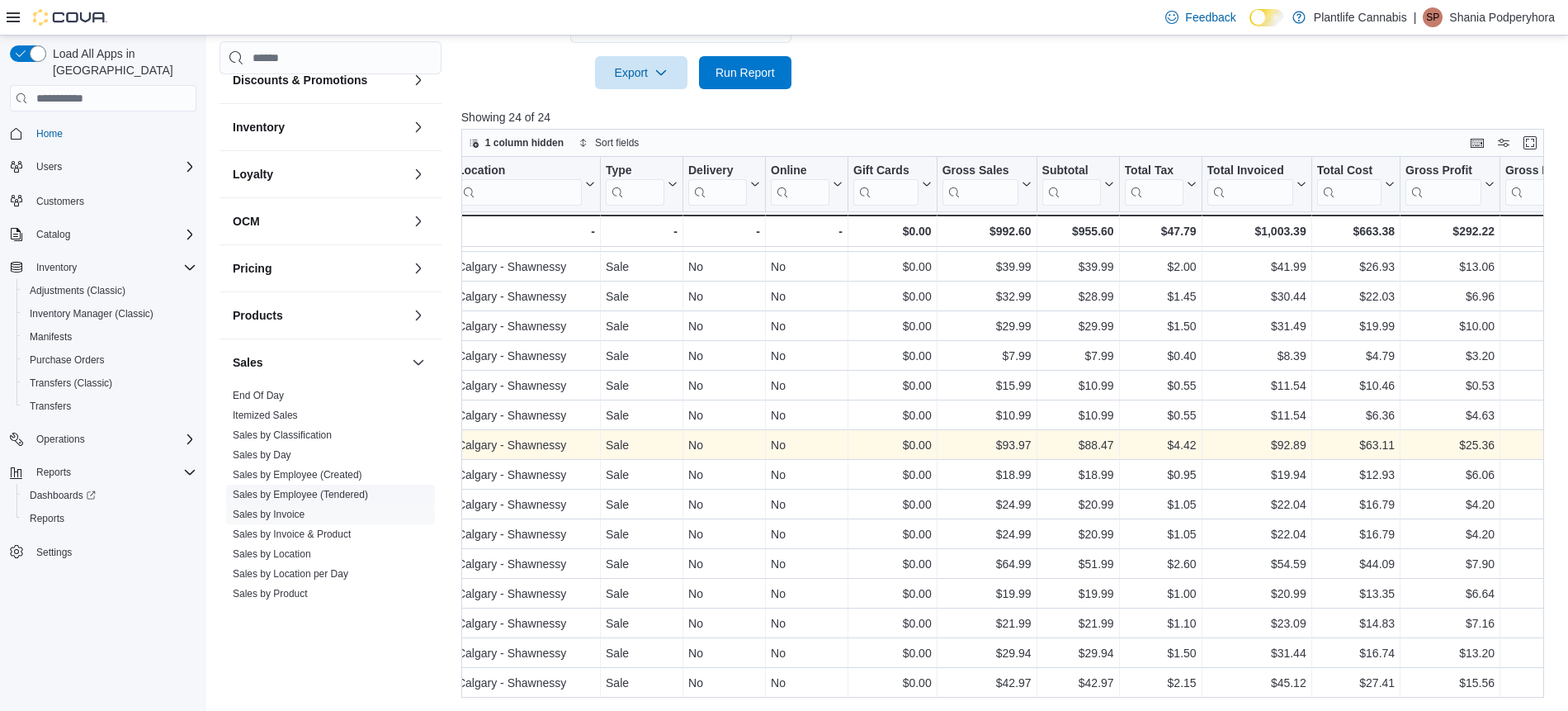
click at [344, 489] on link "Sales by Employee (Tendered)" at bounding box center [300, 494] width 136 height 12
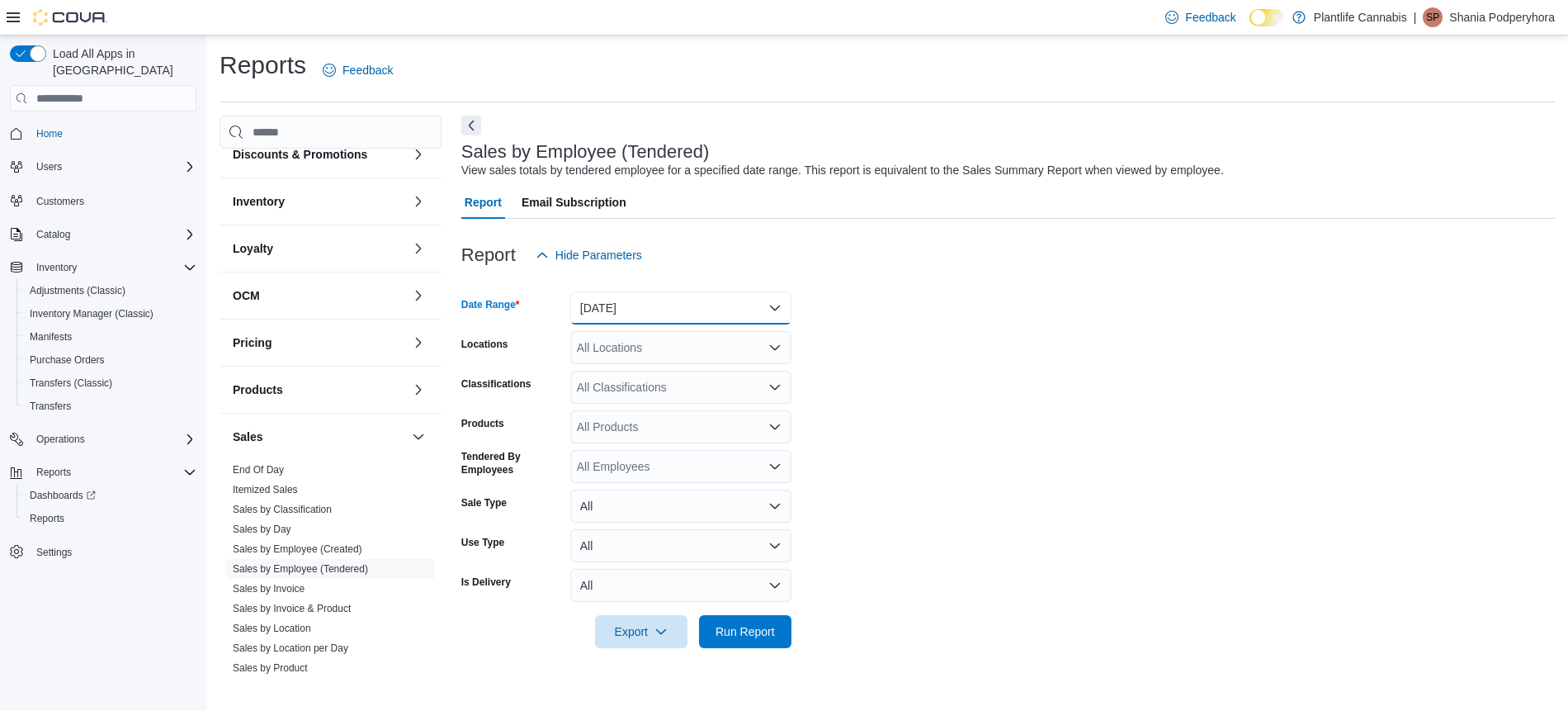
click at [633, 300] on button "[DATE]" at bounding box center [681, 308] width 221 height 33
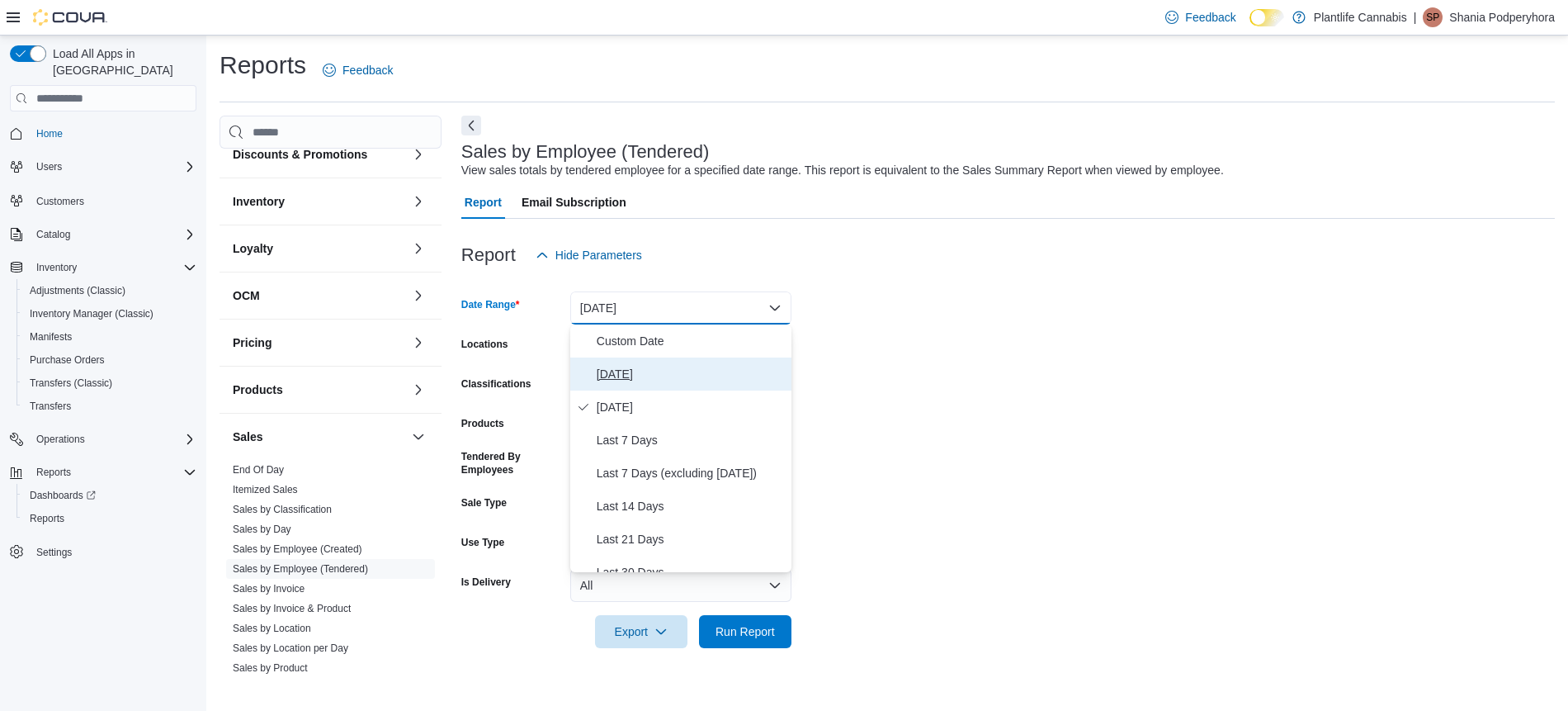
click at [633, 379] on span "[DATE]" at bounding box center [690, 373] width 188 height 19
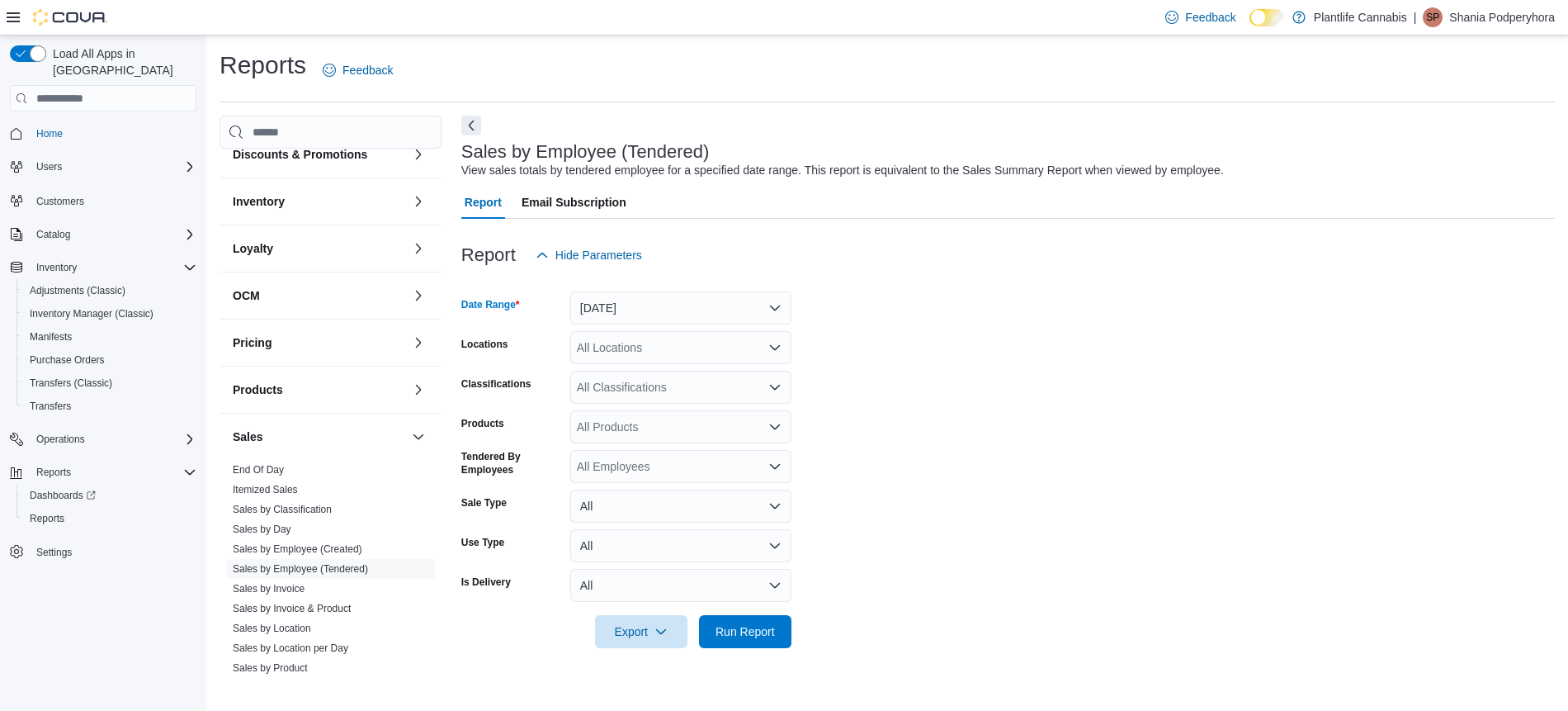
click at [634, 340] on div "All Locations" at bounding box center [681, 348] width 221 height 33
type input "***"
click at [690, 374] on span "Calgary - Shawnessy" at bounding box center [668, 376] width 109 height 17
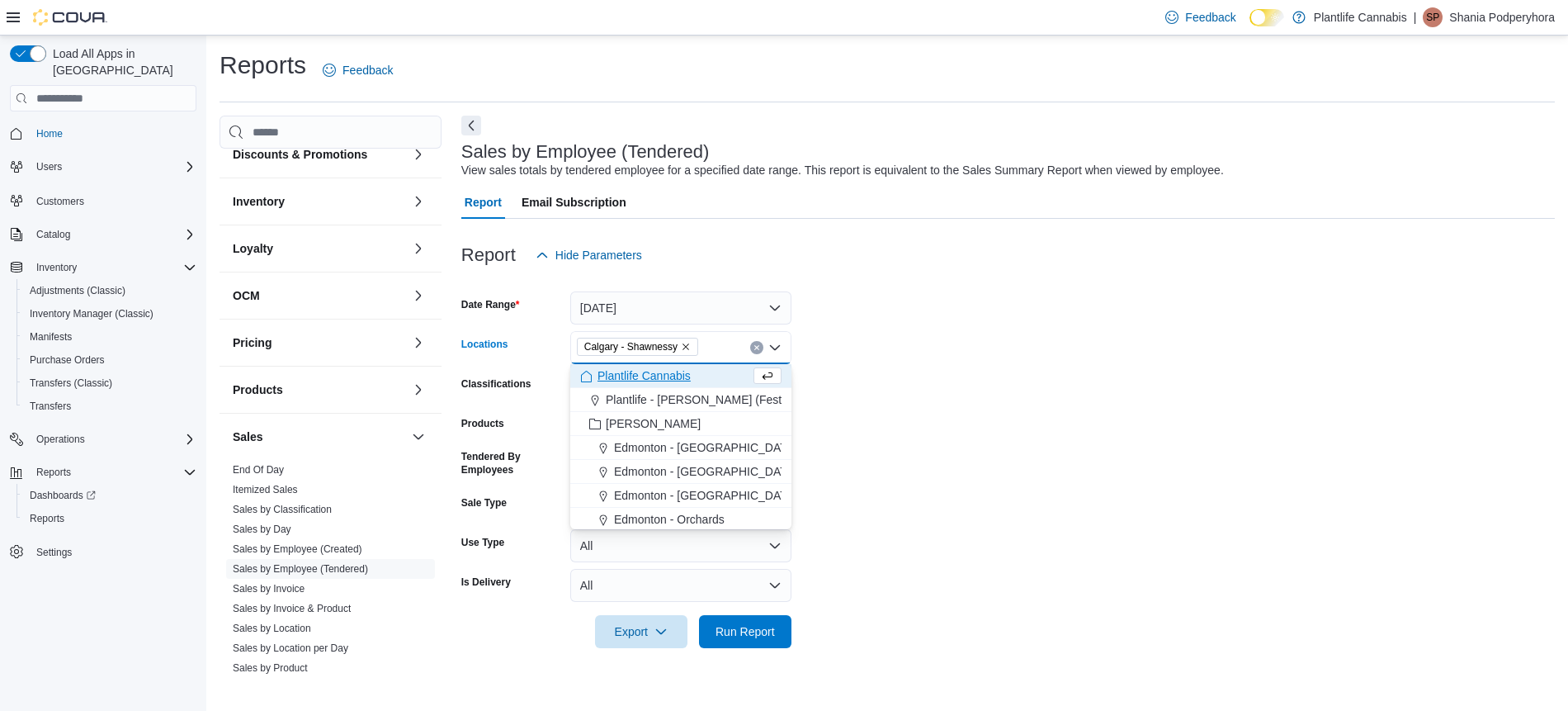
drag, startPoint x: 968, startPoint y: 375, endPoint x: 889, endPoint y: 487, distance: 137.1
click at [965, 381] on form "Date Range [DATE] Locations [GEOGRAPHIC_DATA] - [GEOGRAPHIC_DATA] Combo box. Se…" at bounding box center [1008, 460] width 1094 height 377
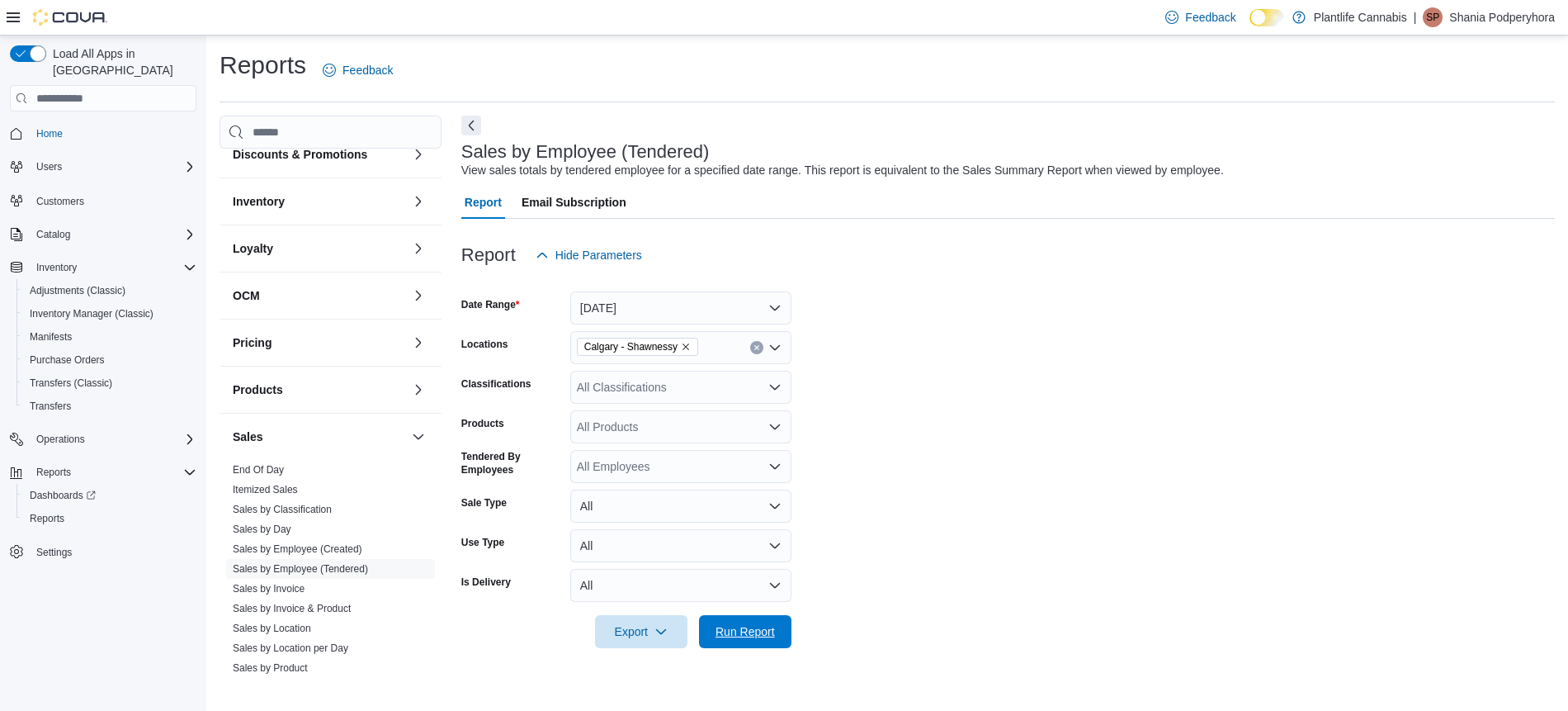
drag, startPoint x: 748, startPoint y: 633, endPoint x: 808, endPoint y: 615, distance: 62.6
click at [748, 633] on span "Run Report" at bounding box center [745, 632] width 59 height 17
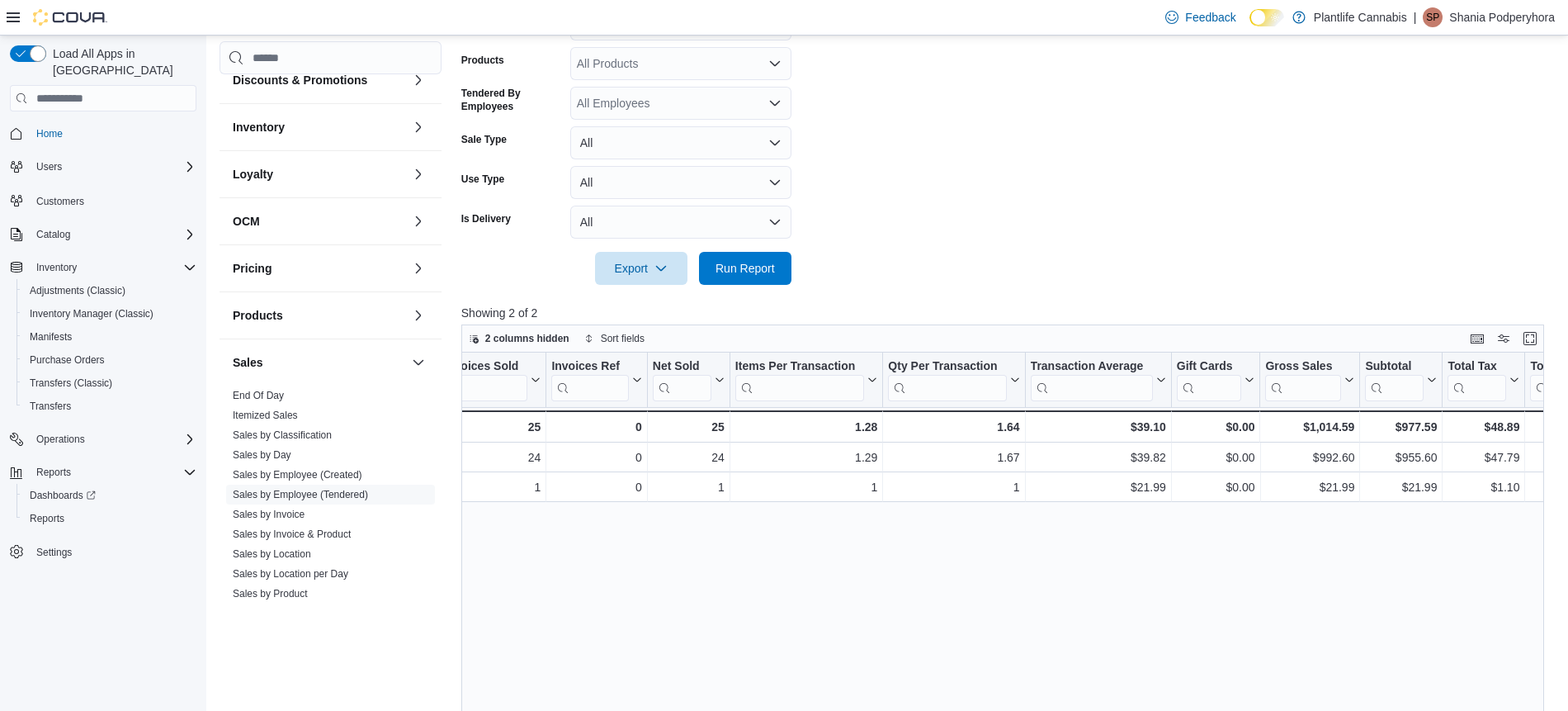
scroll to position [0, 189]
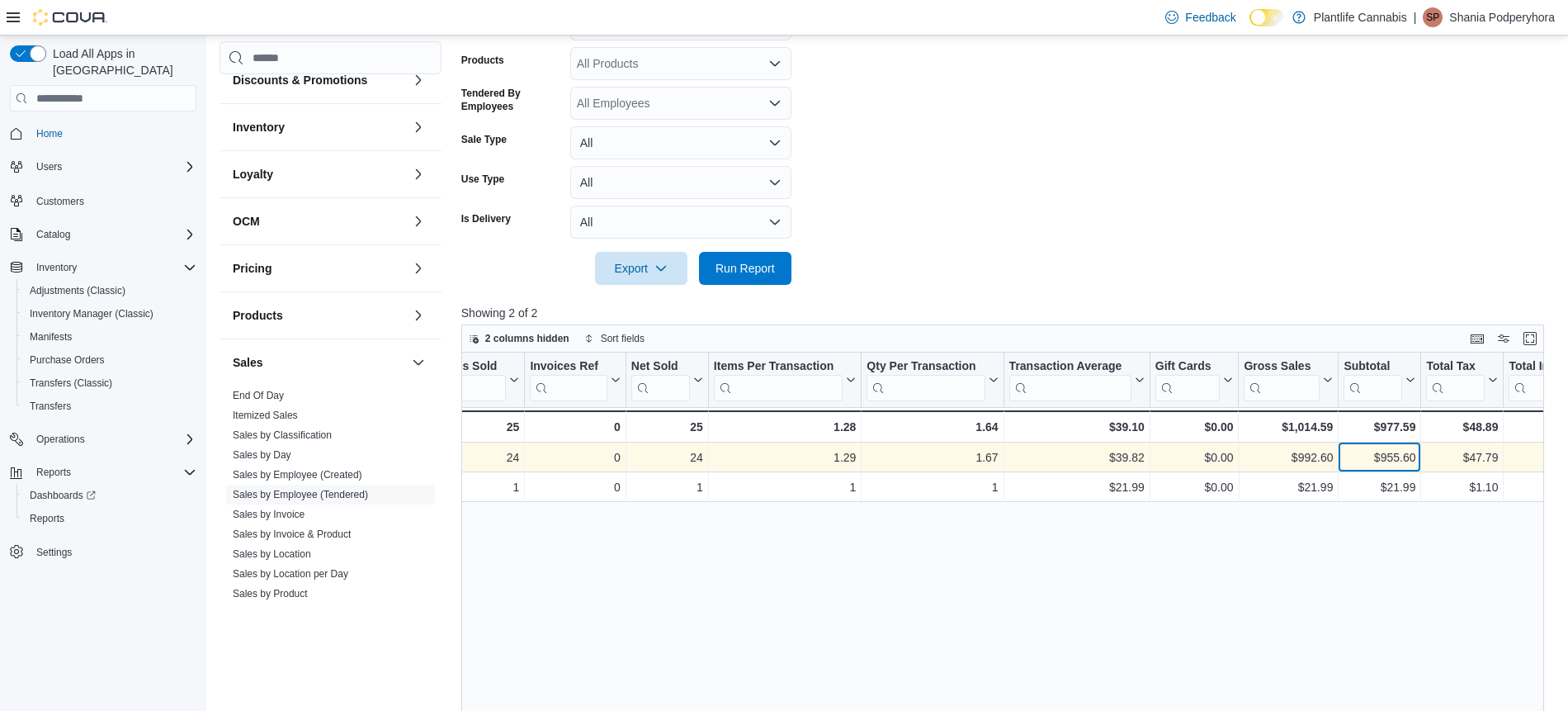
click at [1390, 455] on div "$955.60" at bounding box center [1380, 457] width 72 height 19
click at [1390, 455] on div "$955.60" at bounding box center [1380, 456] width 72 height 19
copy div "955.60"
click at [1129, 458] on div "$39.82" at bounding box center [1076, 456] width 136 height 19
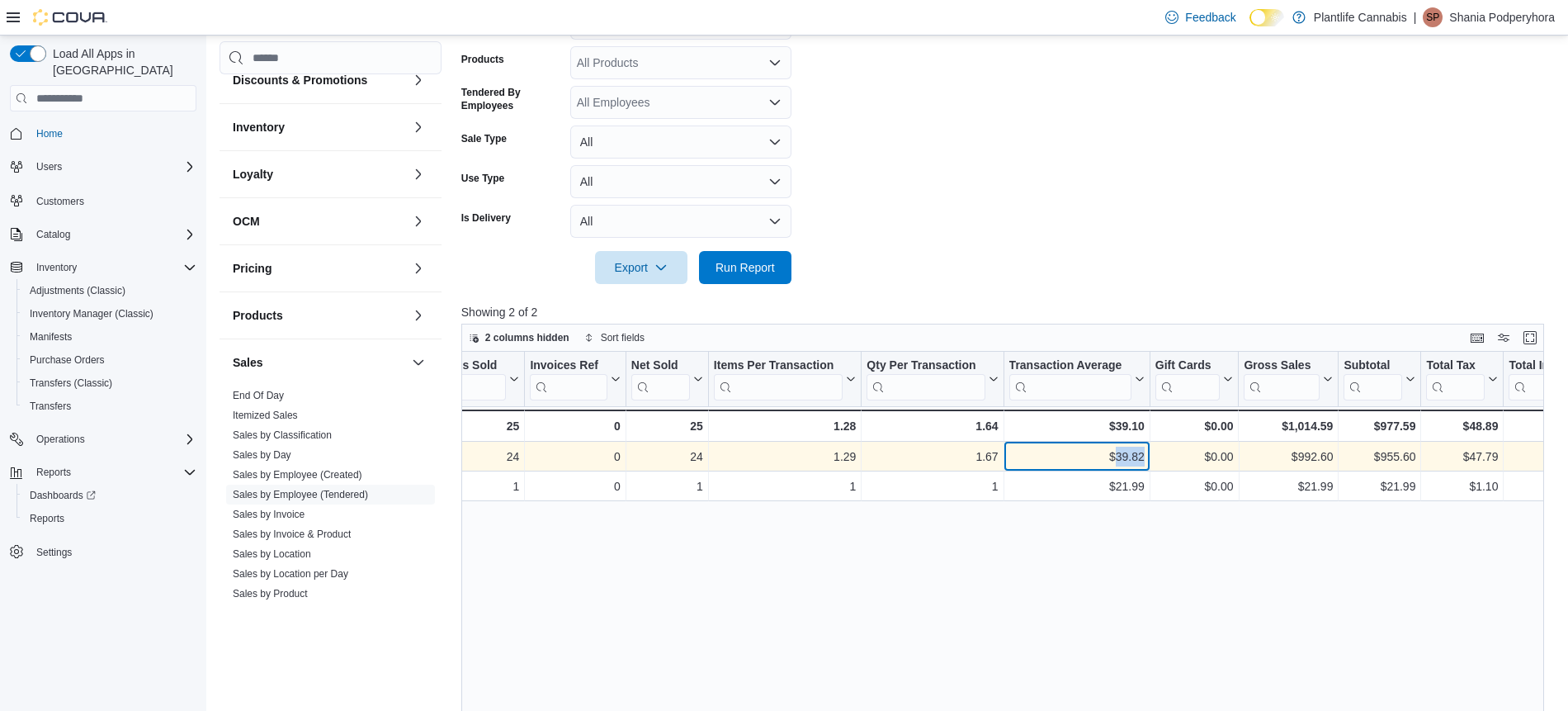
click at [1129, 458] on div "$39.82" at bounding box center [1076, 456] width 136 height 19
copy div "39.82"
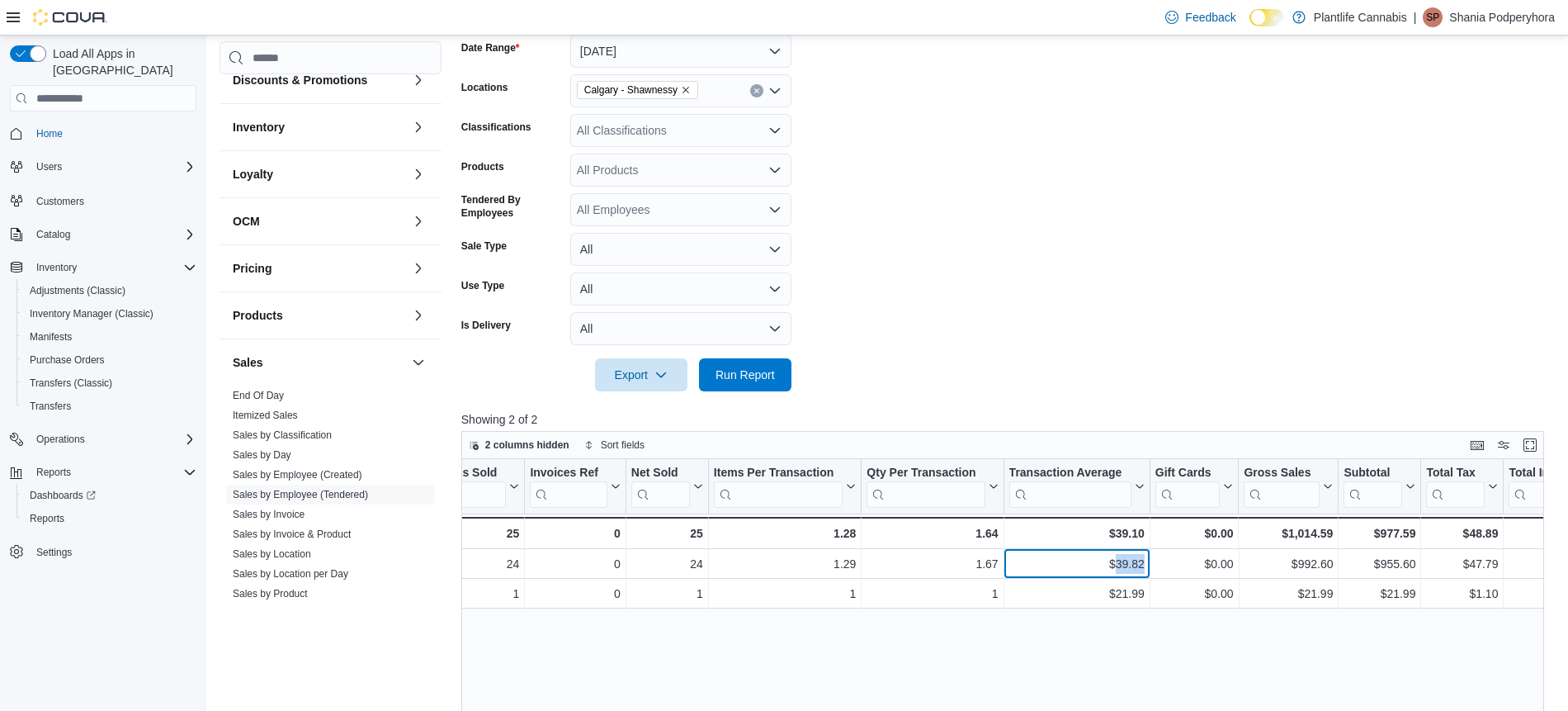
scroll to position [190, 0]
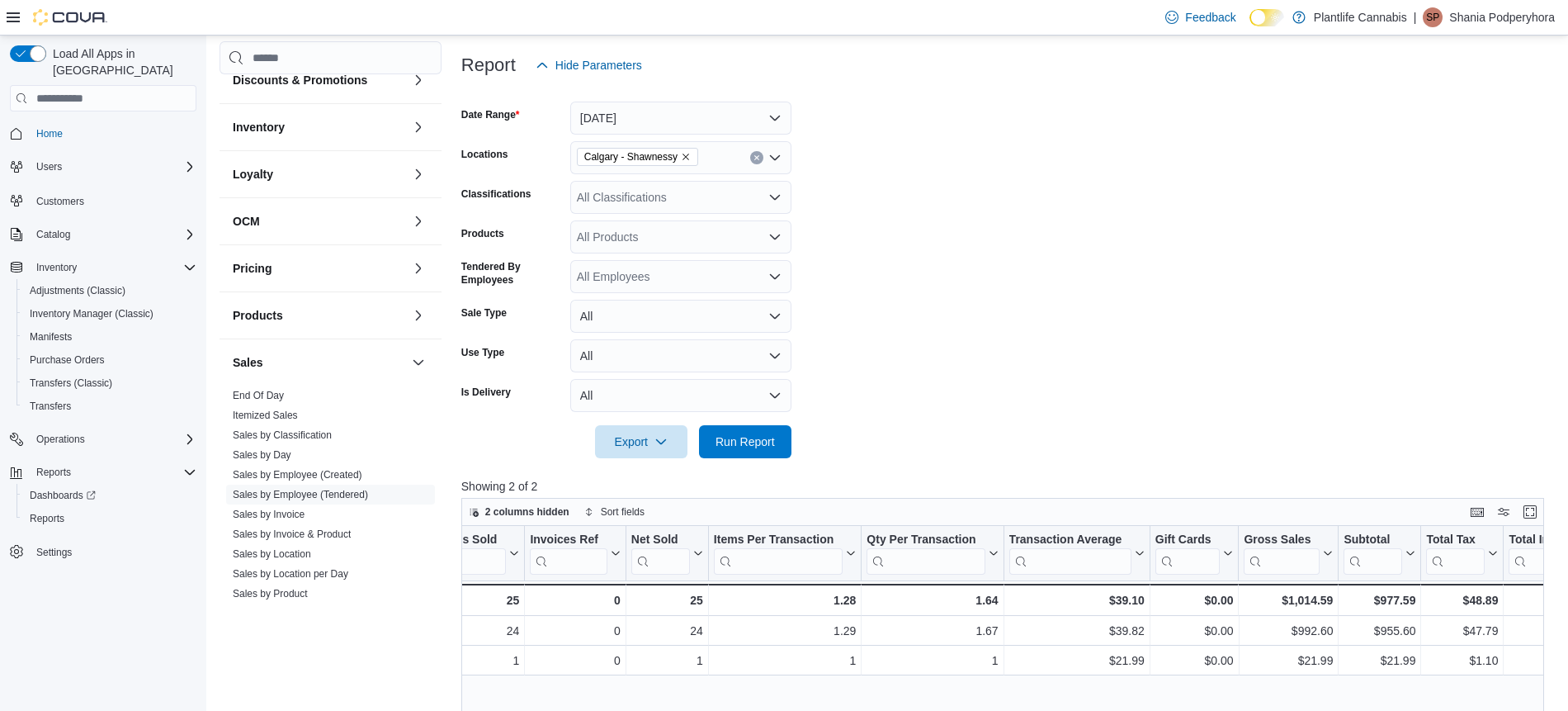
click at [634, 205] on div "All Classifications" at bounding box center [681, 198] width 221 height 33
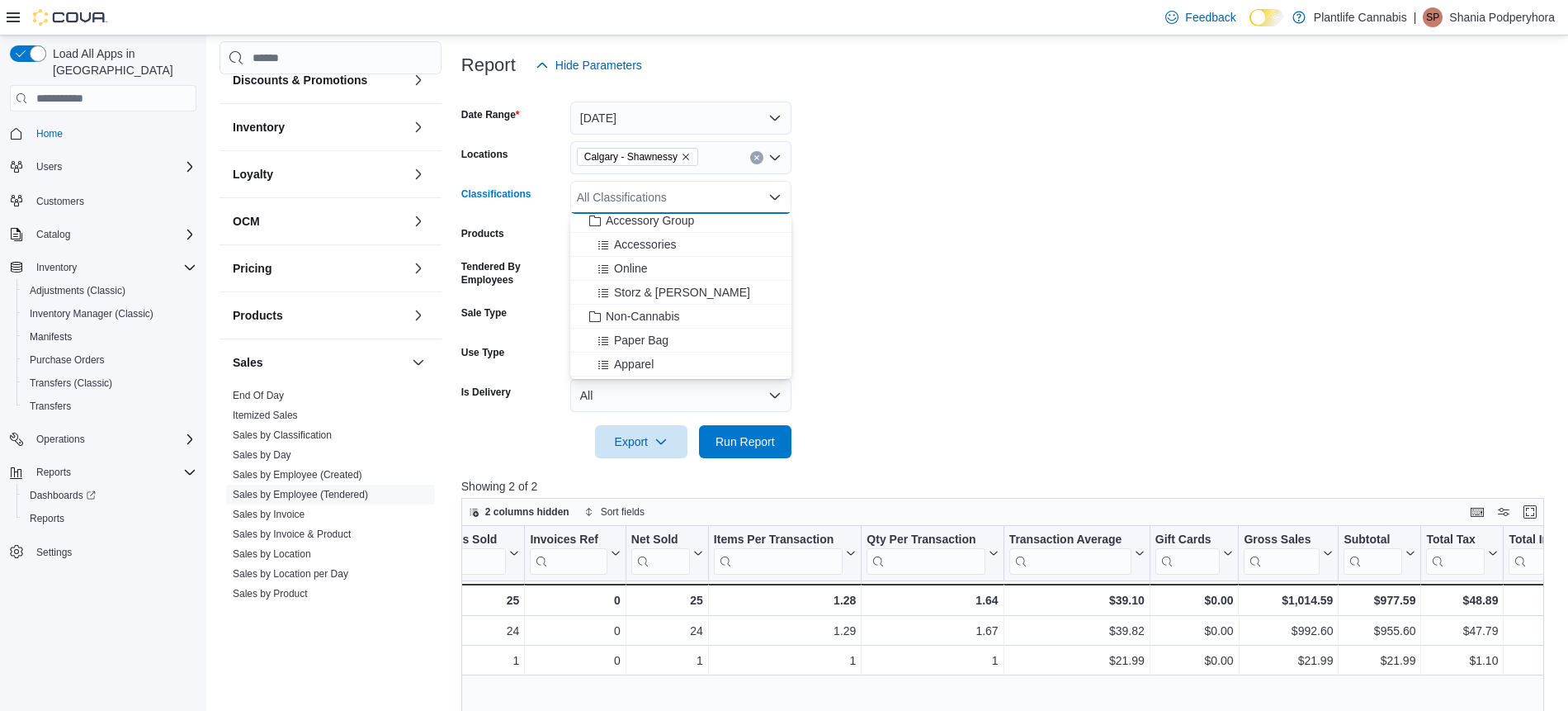
drag, startPoint x: 638, startPoint y: 216, endPoint x: 646, endPoint y: 223, distance: 10.6
click at [638, 216] on div "Hard Candies Baked Goods Accessory Group Accessories Online Storz & [PERSON_NAM…" at bounding box center [681, 296] width 221 height 165
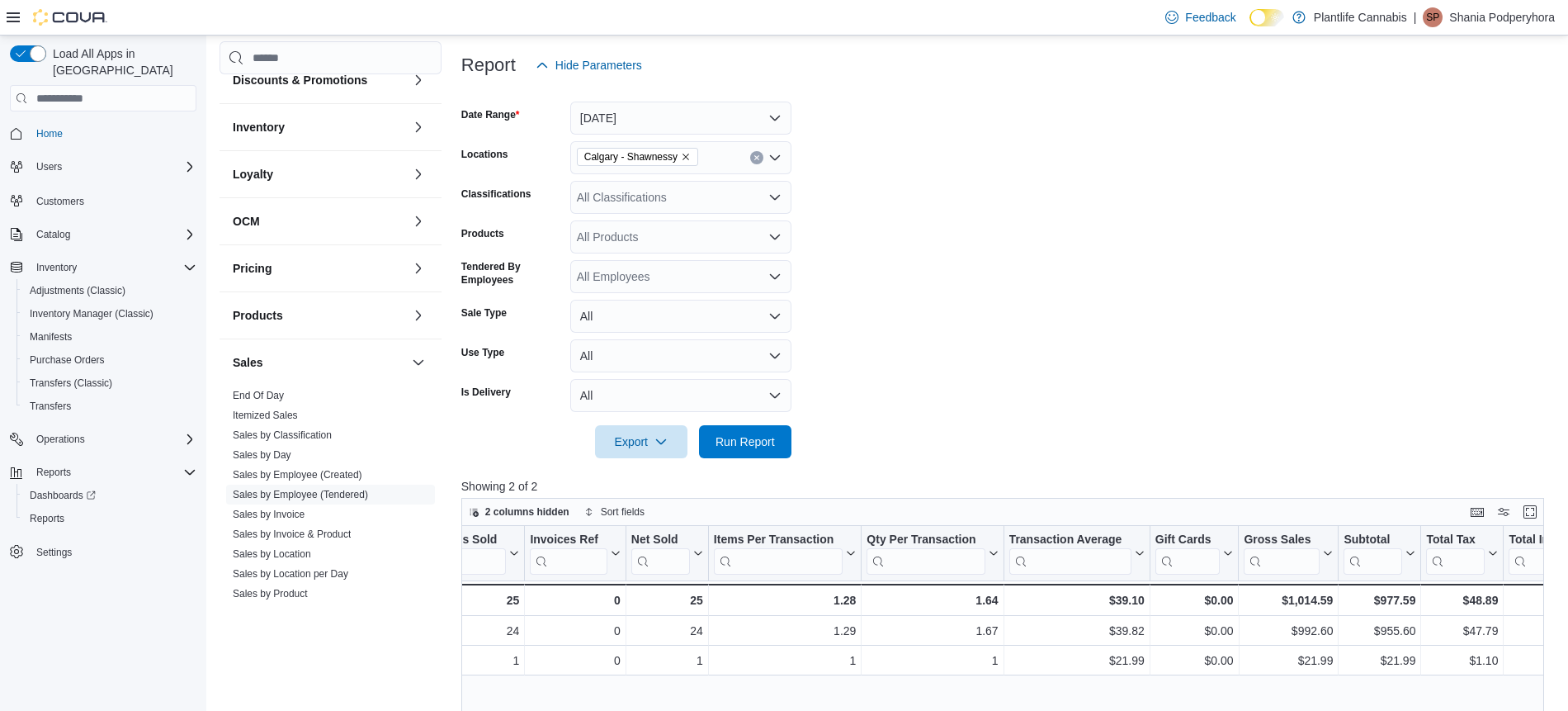
click at [1017, 287] on form "Date Range [DATE] Locations [GEOGRAPHIC_DATA] - Shawnessy Classifications All C…" at bounding box center [1008, 271] width 1094 height 377
click at [651, 196] on div "All Classifications" at bounding box center [681, 198] width 221 height 33
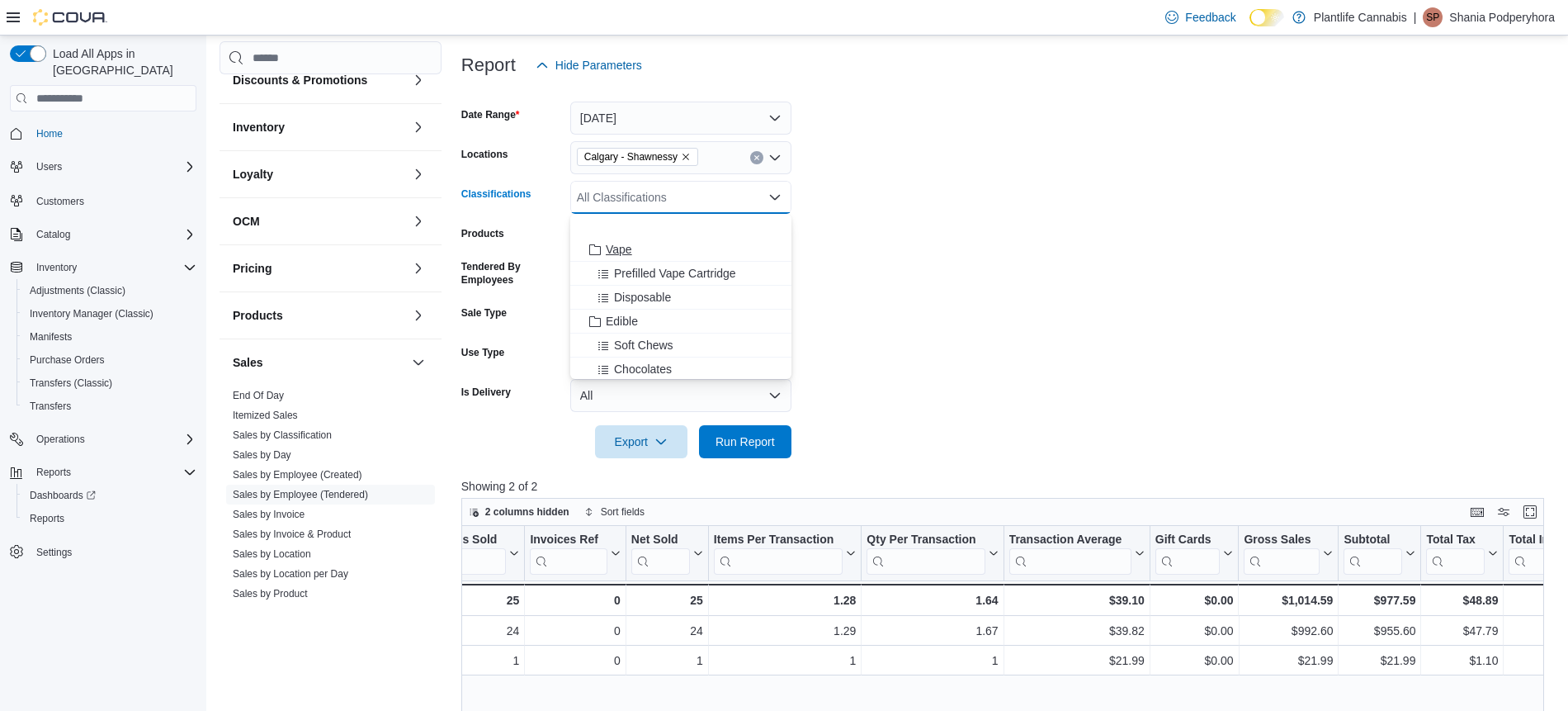
scroll to position [191, 0]
click at [667, 273] on span "Accessory Group" at bounding box center [650, 274] width 89 height 17
click at [990, 276] on form "Date Range [DATE] Locations [GEOGRAPHIC_DATA] - [GEOGRAPHIC_DATA] Classificatio…" at bounding box center [1008, 271] width 1094 height 377
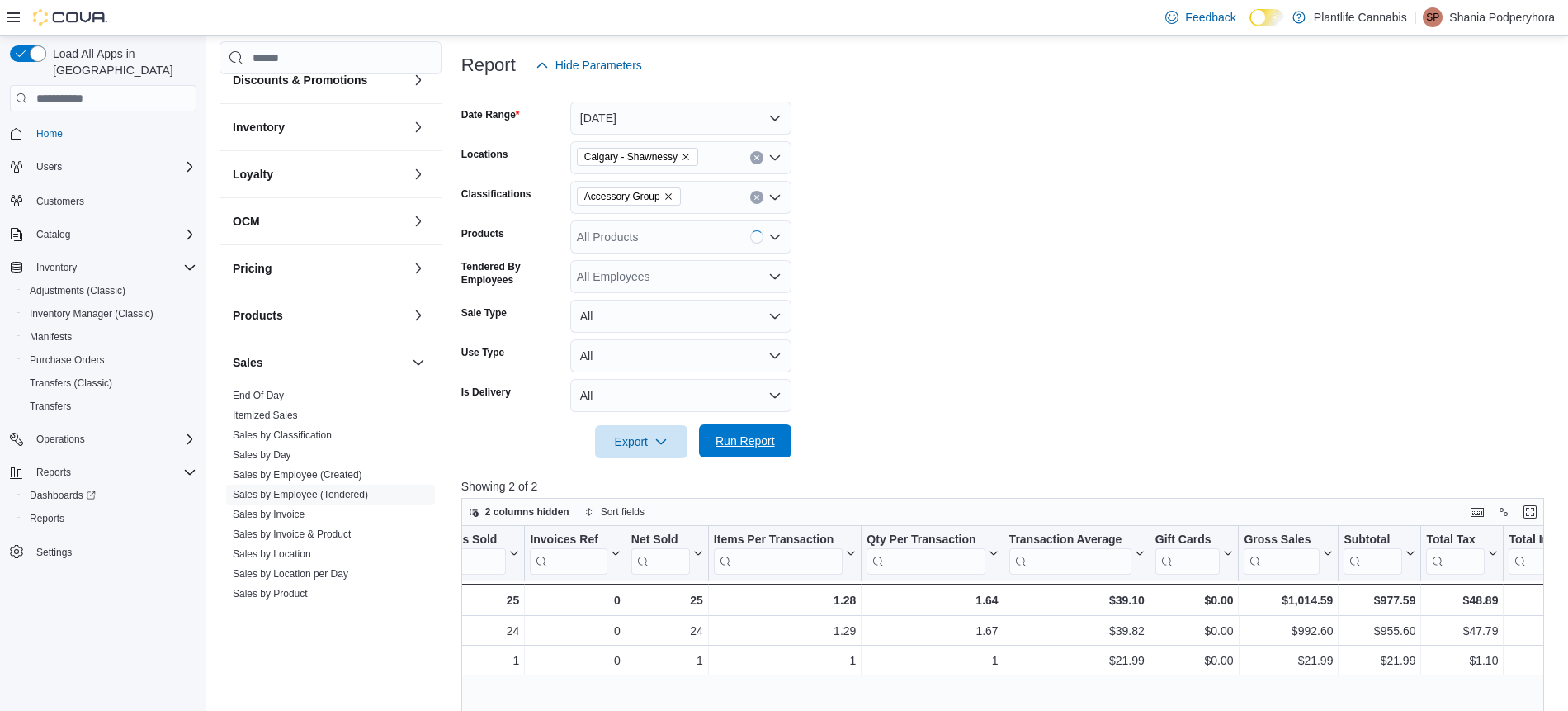
click at [751, 436] on span "Run Report" at bounding box center [745, 441] width 59 height 17
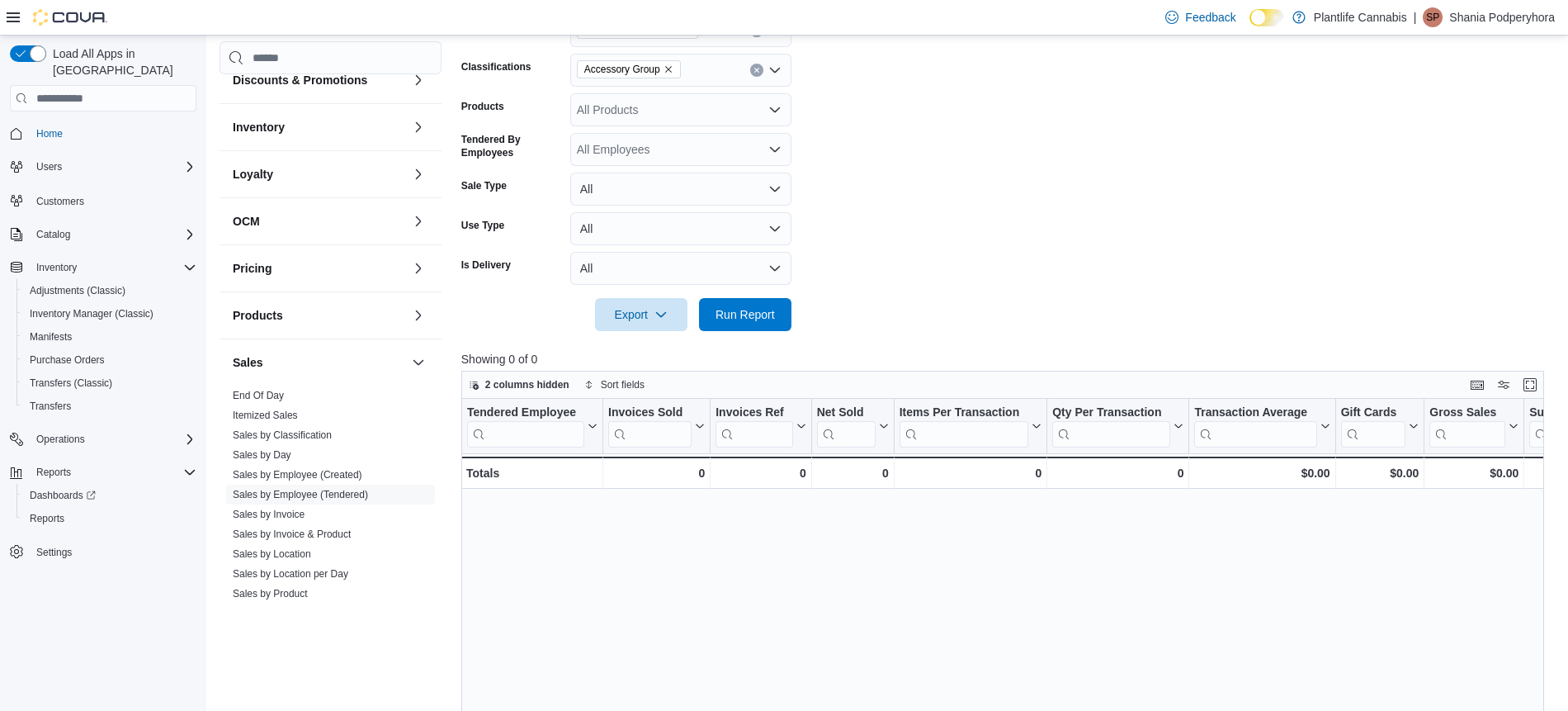
scroll to position [318, 0]
